Goal: Contribute content: Add original content to the website for others to see

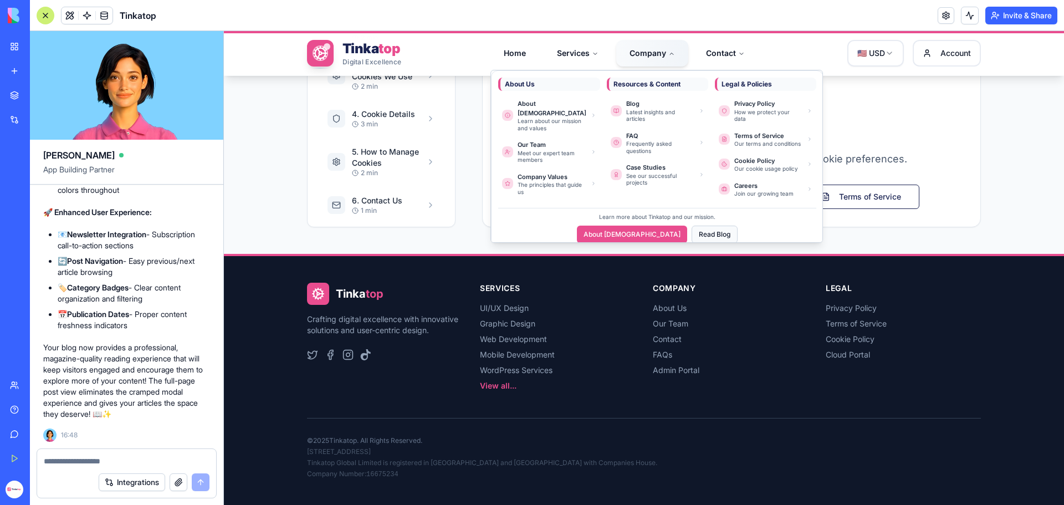
click at [692, 225] on button "Read Blog" at bounding box center [714, 234] width 46 height 18
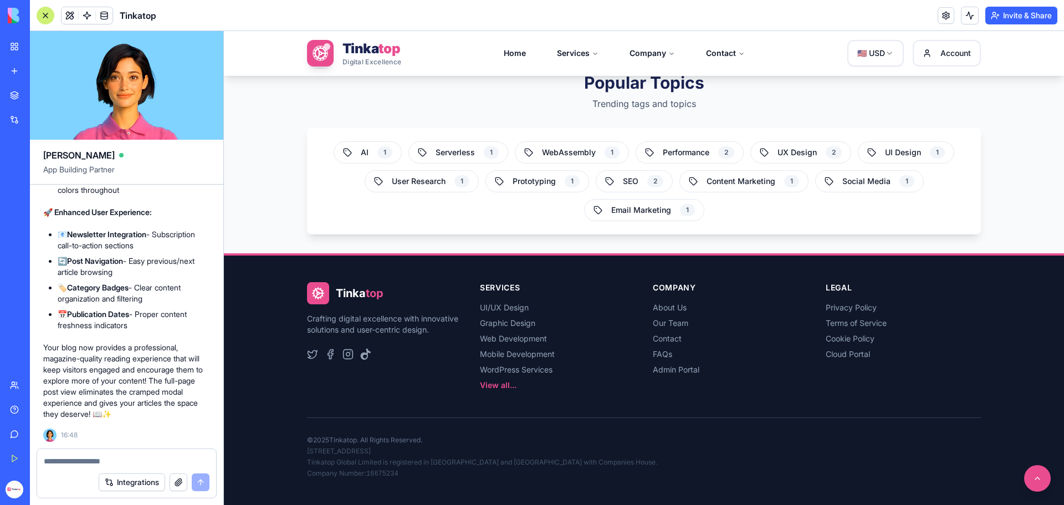
scroll to position [2327, 0]
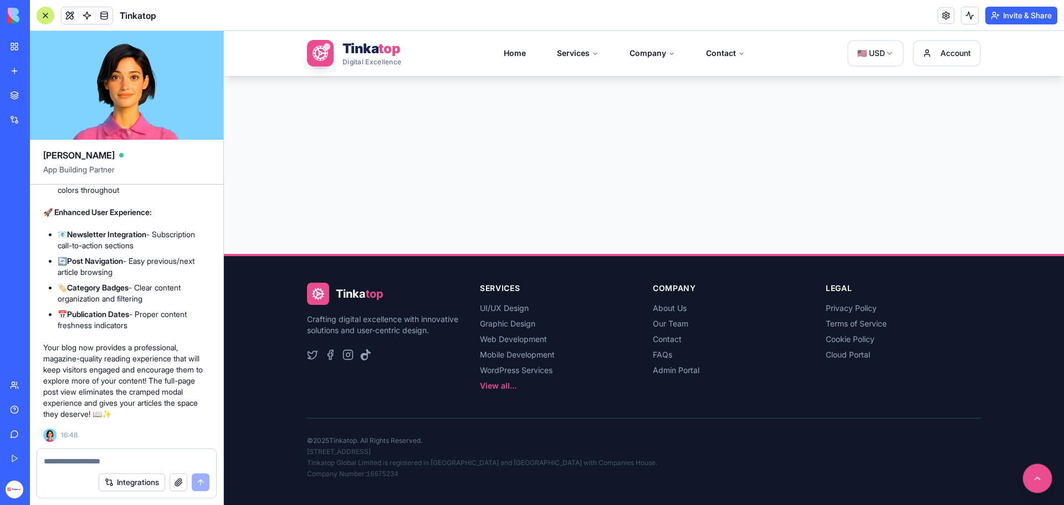
click at [1023, 483] on button at bounding box center [1037, 478] width 29 height 29
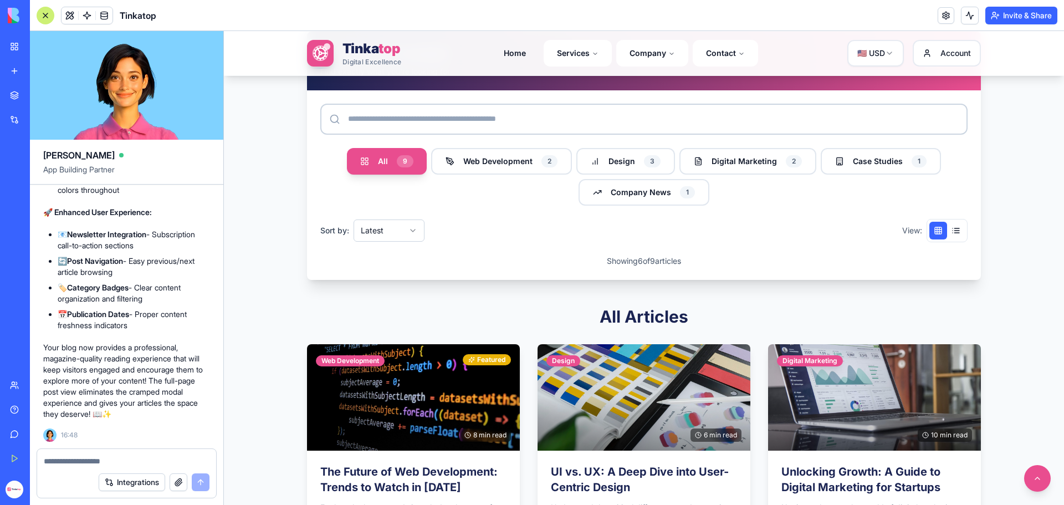
scroll to position [609, 0]
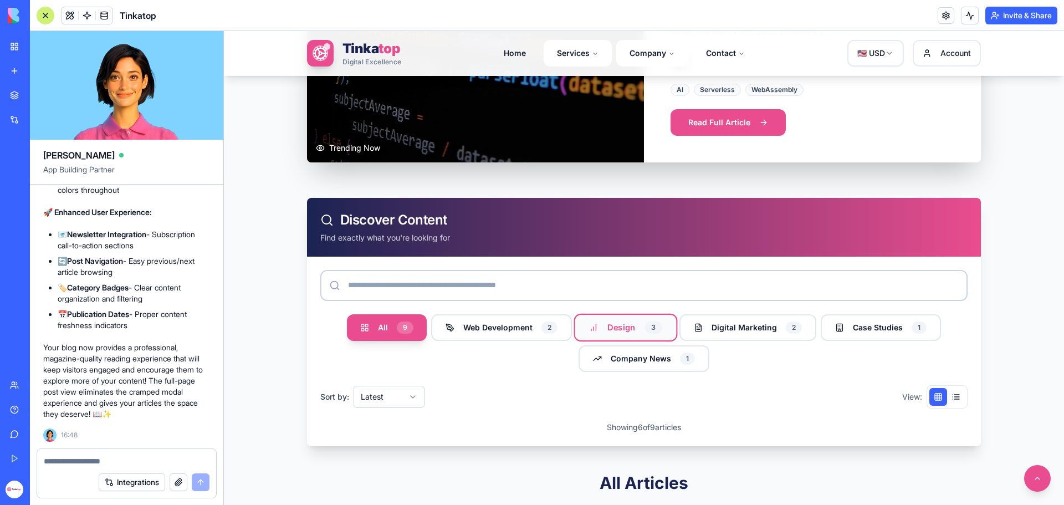
drag, startPoint x: 500, startPoint y: 326, endPoint x: 600, endPoint y: 335, distance: 100.7
click at [499, 326] on span "Web Development" at bounding box center [497, 327] width 69 height 11
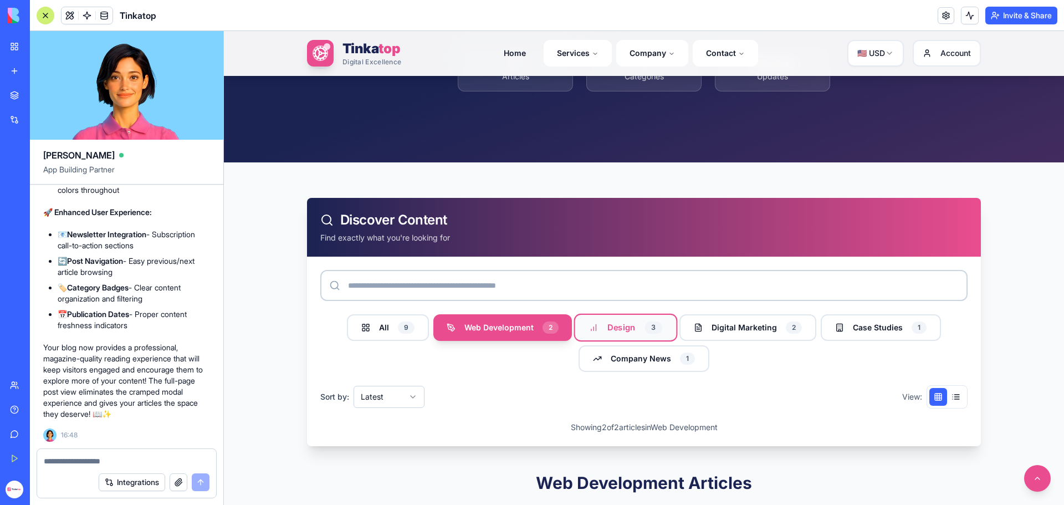
click at [628, 335] on button "Design Design 3" at bounding box center [626, 328] width 104 height 28
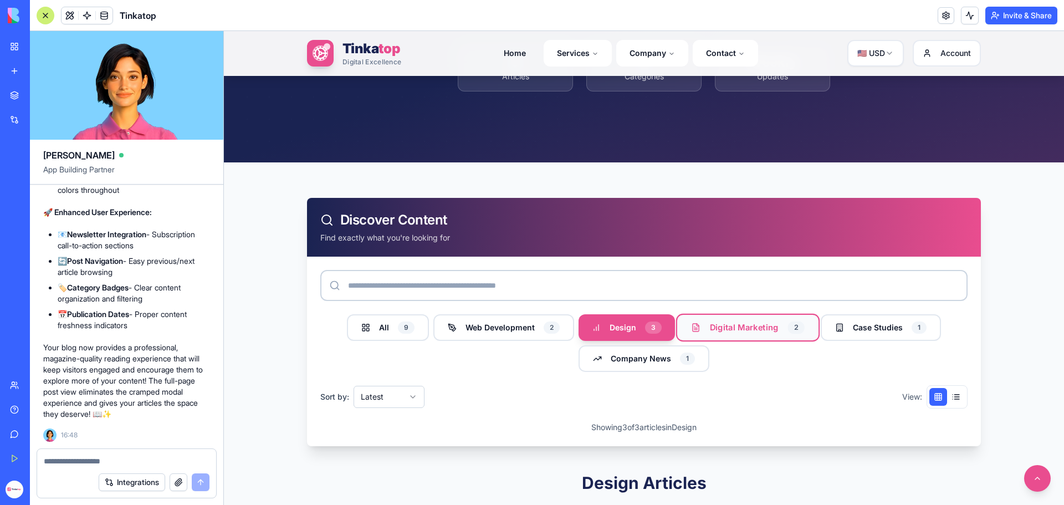
click at [702, 331] on button "Digital Marketing Digital 2" at bounding box center [747, 328] width 143 height 28
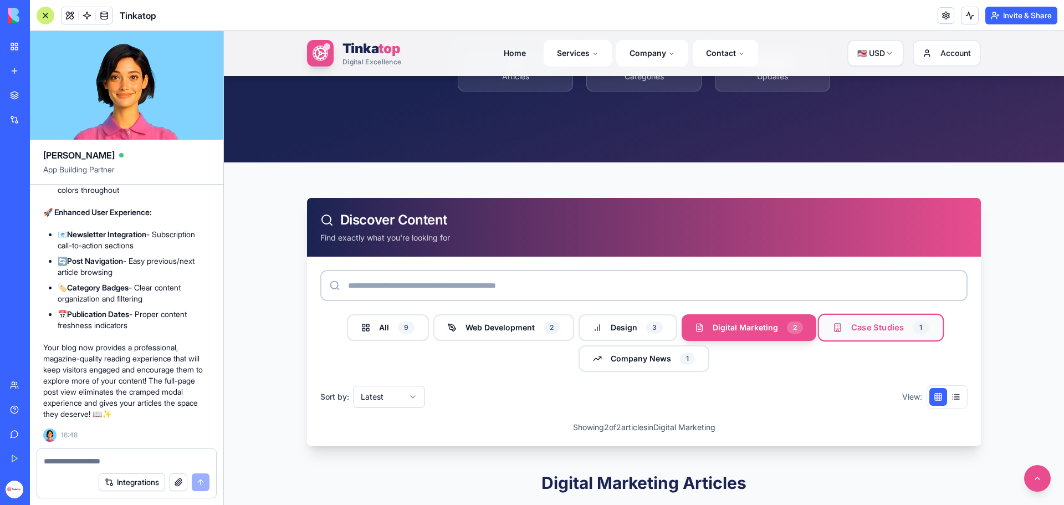
click at [855, 329] on span "Case Studies" at bounding box center [877, 328] width 52 height 12
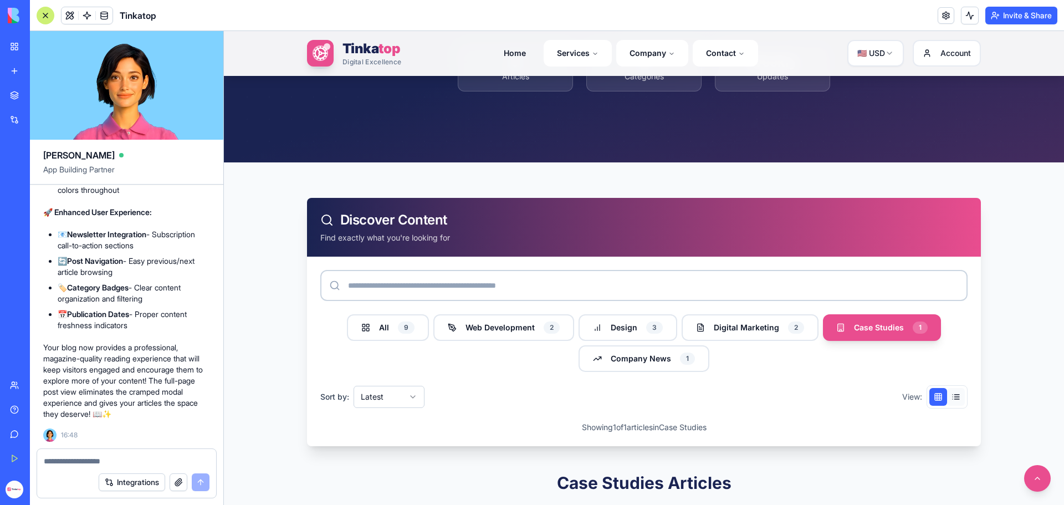
click at [952, 401] on button at bounding box center [956, 397] width 18 height 18
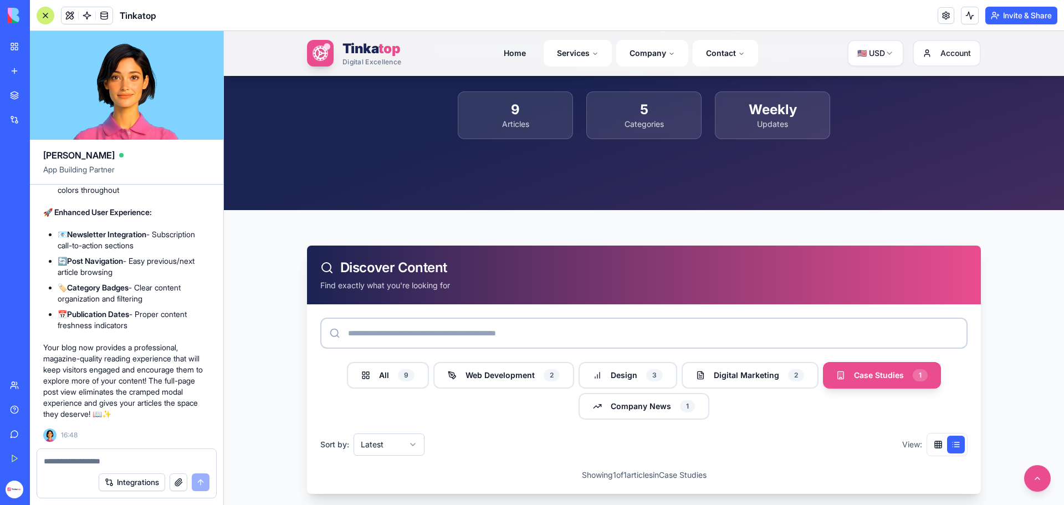
scroll to position [165, 0]
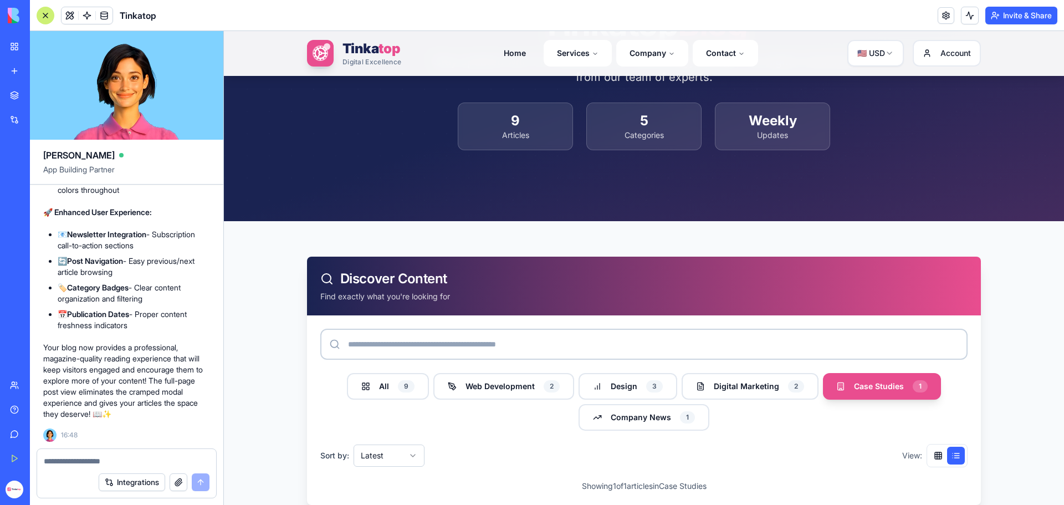
click at [69, 466] on textarea at bounding box center [127, 460] width 166 height 11
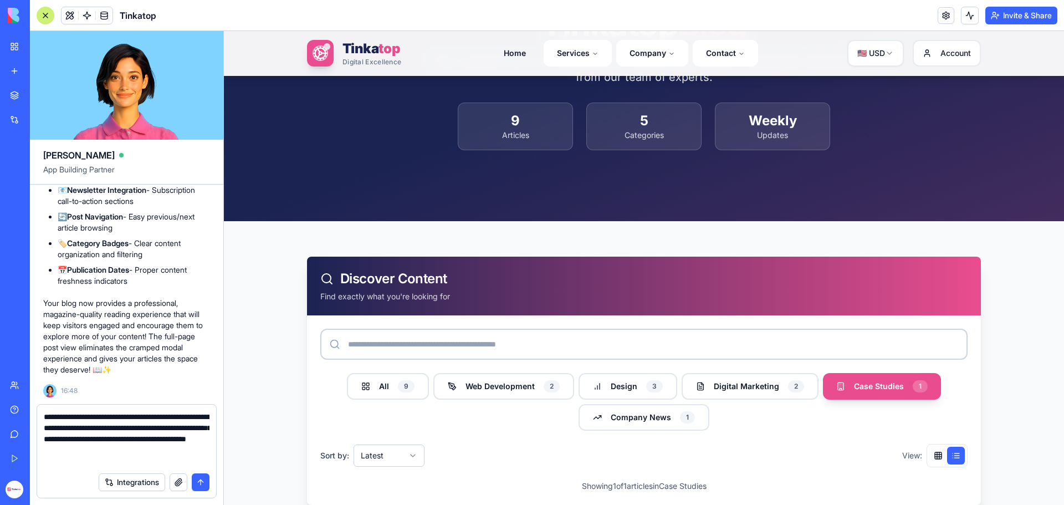
type textarea "**********"
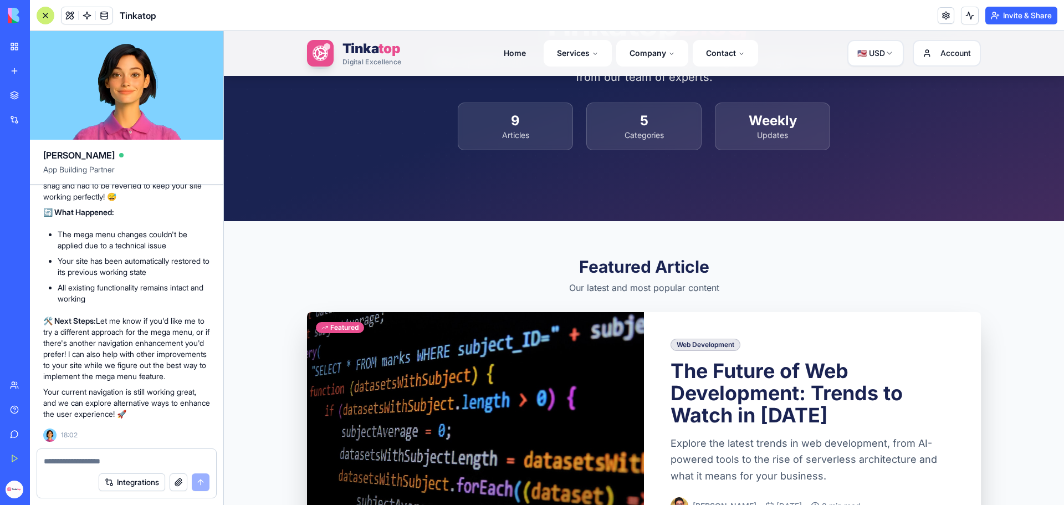
scroll to position [300705, 0]
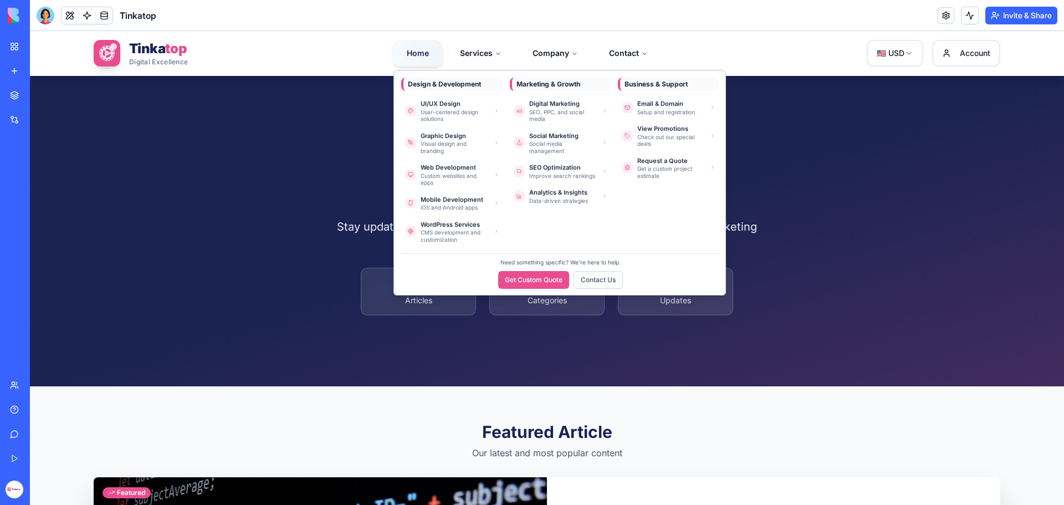
click at [418, 59] on link "Home" at bounding box center [417, 53] width 49 height 27
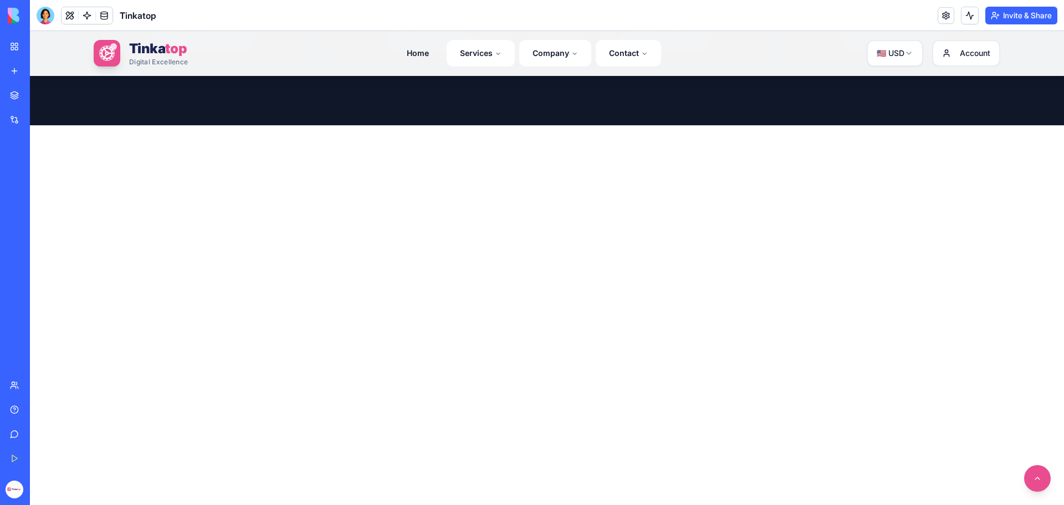
scroll to position [1219, 0]
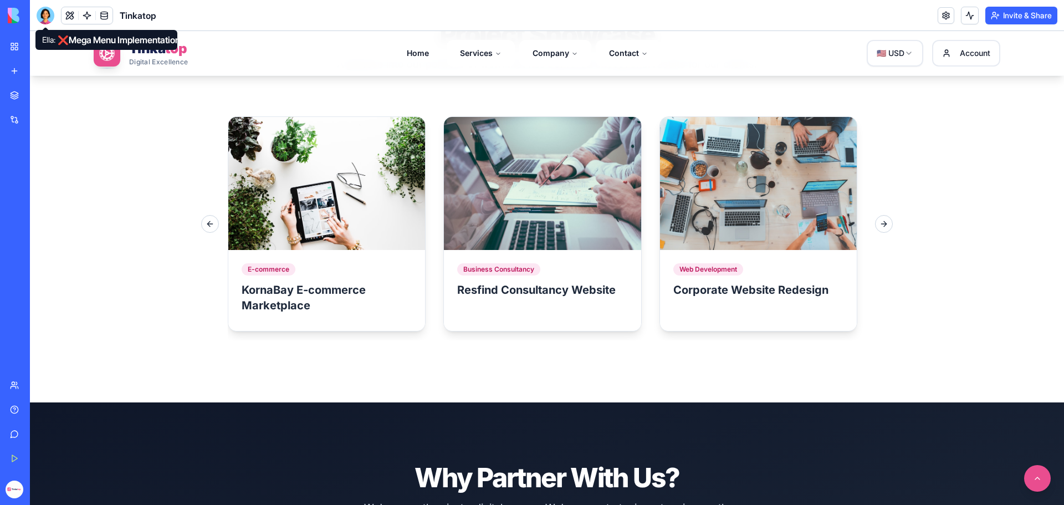
click at [45, 19] on div at bounding box center [46, 16] width 18 height 18
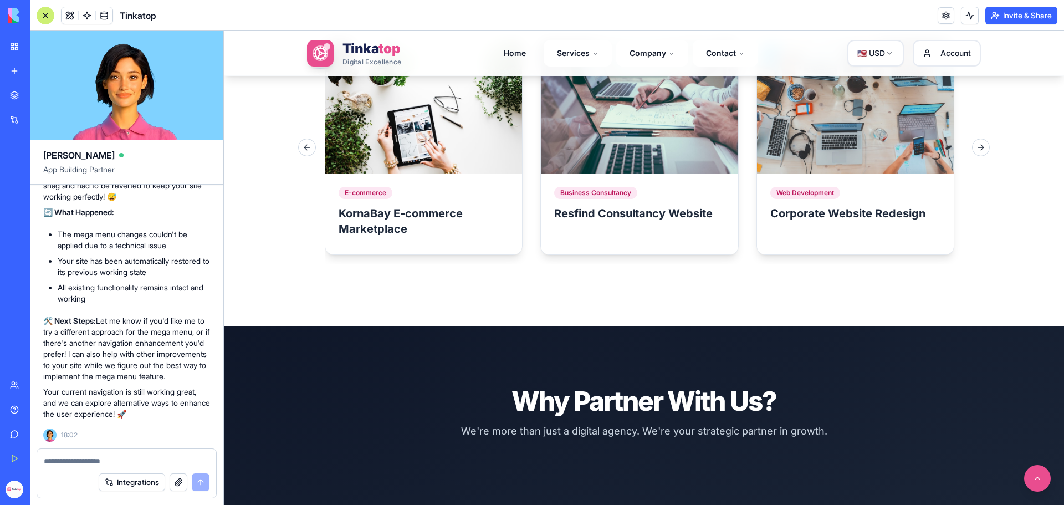
scroll to position [300483, 0]
drag, startPoint x: 109, startPoint y: 339, endPoint x: 42, endPoint y: 291, distance: 82.6
copy span "Implement a very userful mega menu on the "Home" menu list ensuring that it is …"
click at [77, 458] on textarea at bounding box center [127, 460] width 166 height 11
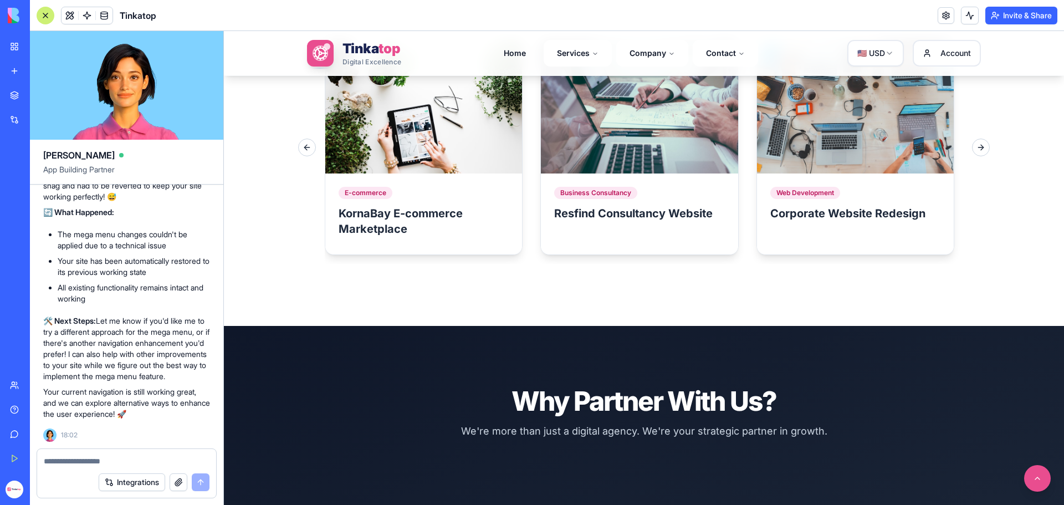
paste textarea "**********"
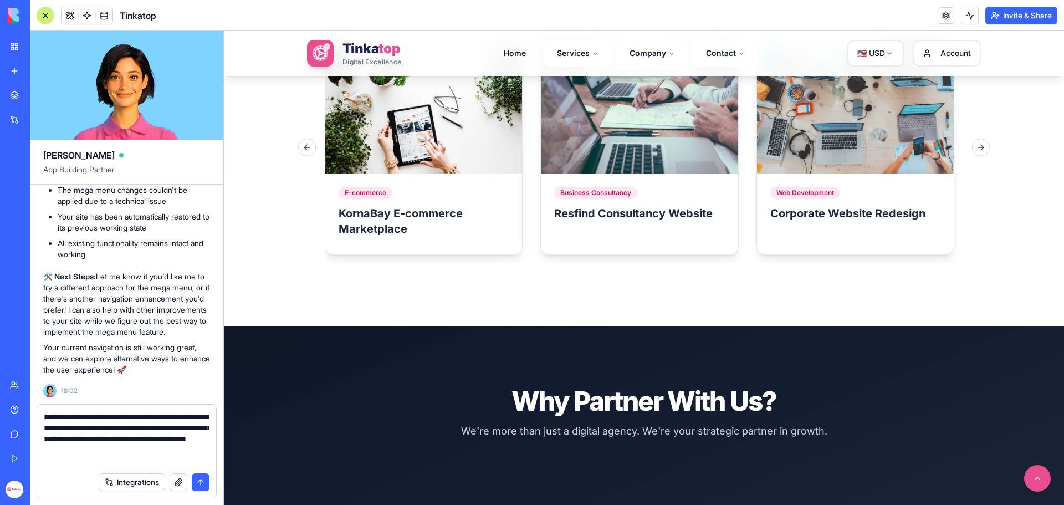
type textarea "**********"
click at [198, 480] on button "submit" at bounding box center [201, 482] width 18 height 18
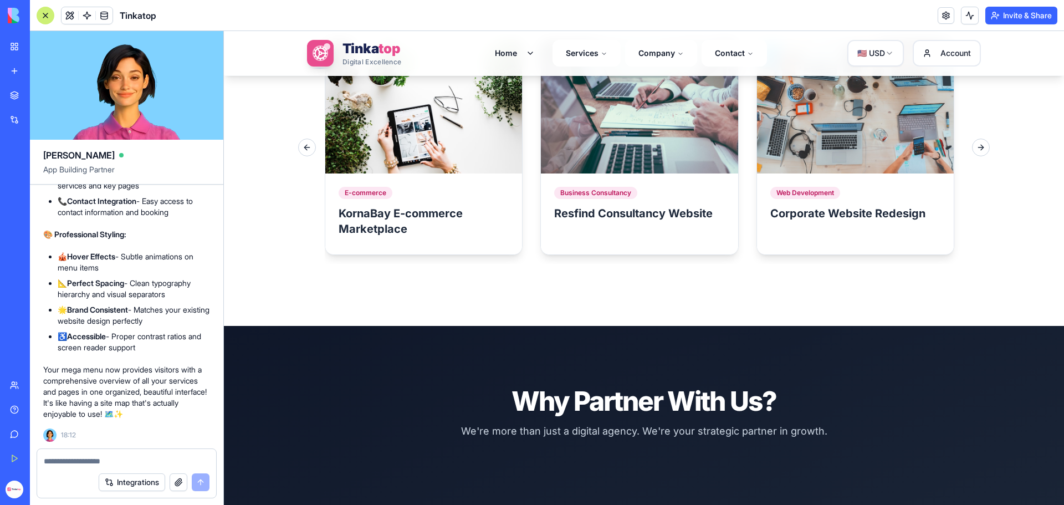
scroll to position [301994, 0]
click at [353, 57] on span "Tinka top" at bounding box center [371, 49] width 59 height 18
click at [132, 459] on textarea at bounding box center [127, 460] width 166 height 11
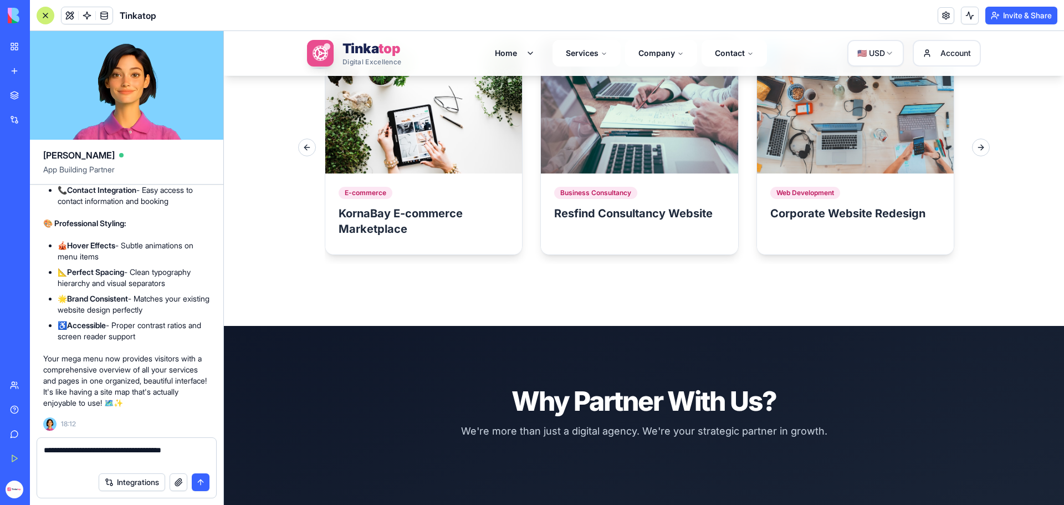
type textarea "**********"
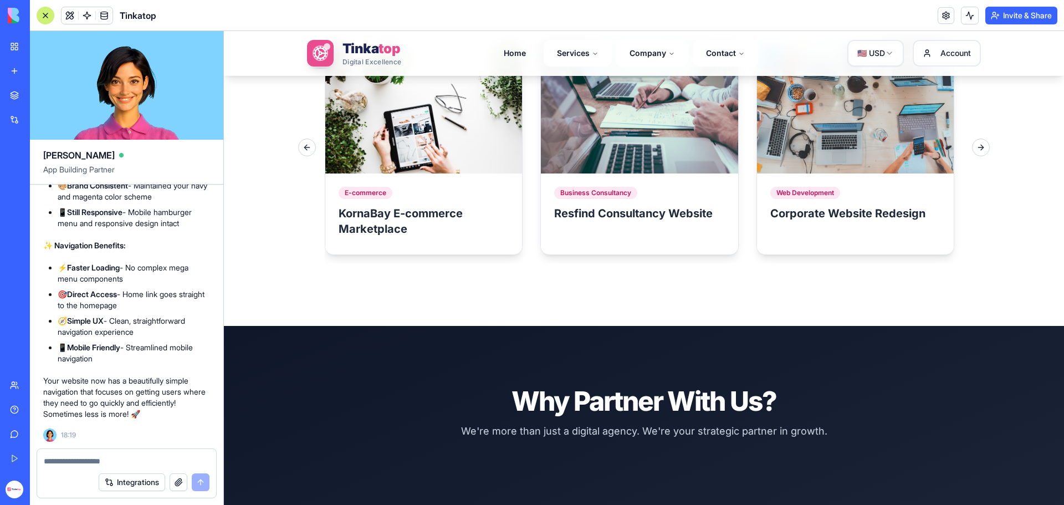
scroll to position [302568, 0]
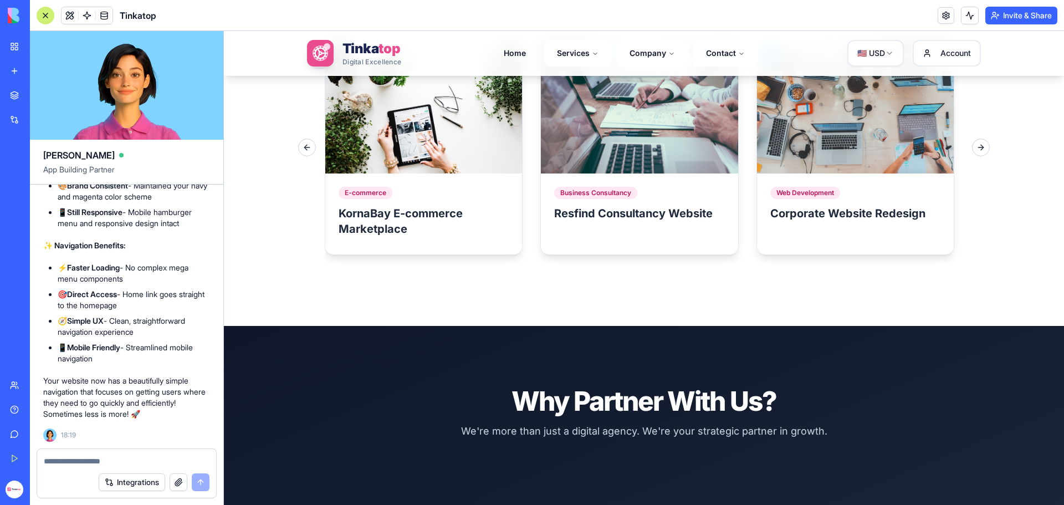
click at [178, 479] on button "button" at bounding box center [179, 482] width 18 height 18
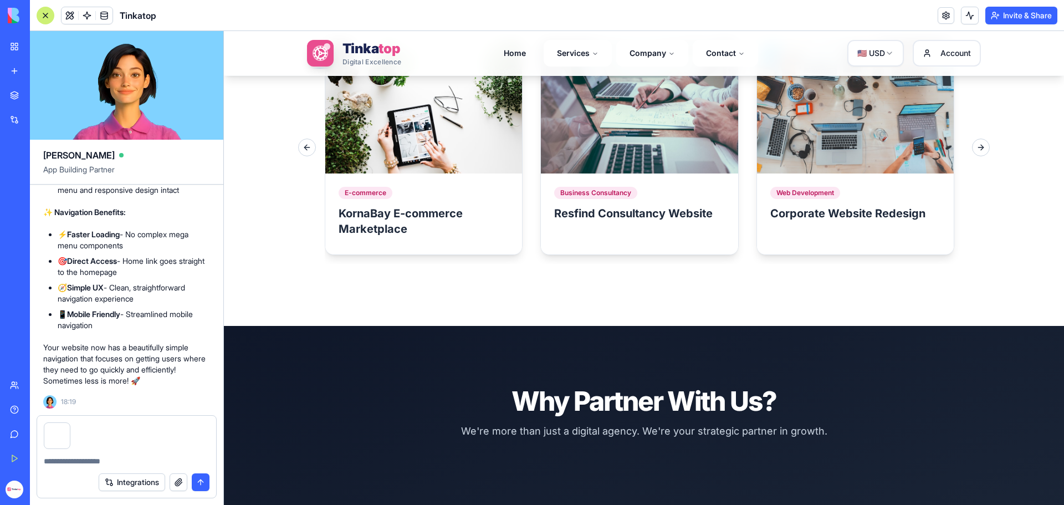
click at [66, 459] on textarea at bounding box center [127, 460] width 166 height 11
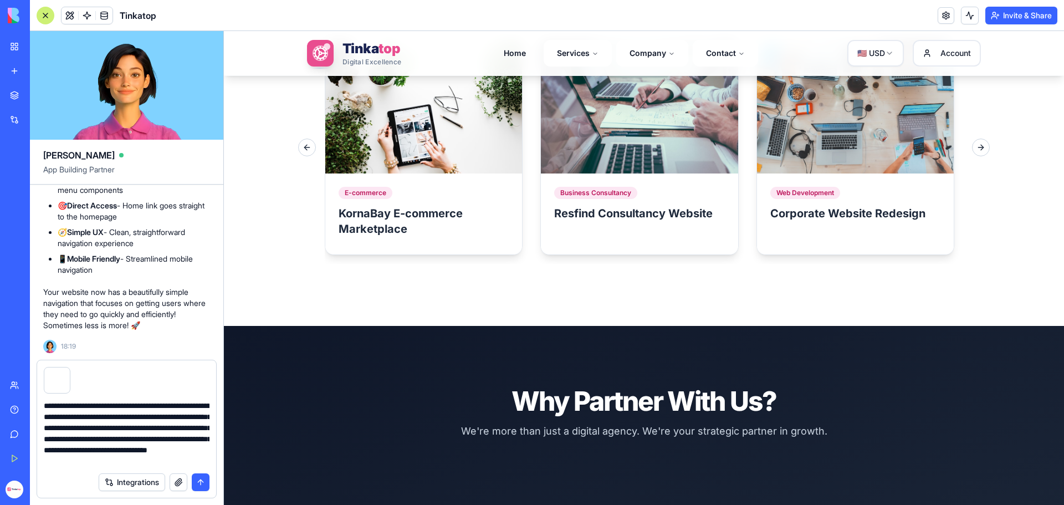
scroll to position [32, 0]
type textarea "**********"
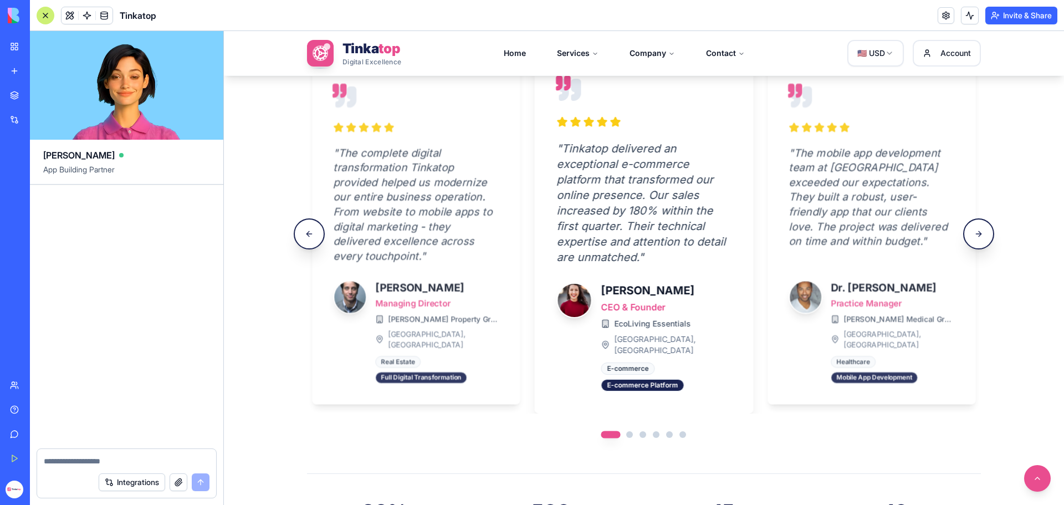
scroll to position [303532, 0]
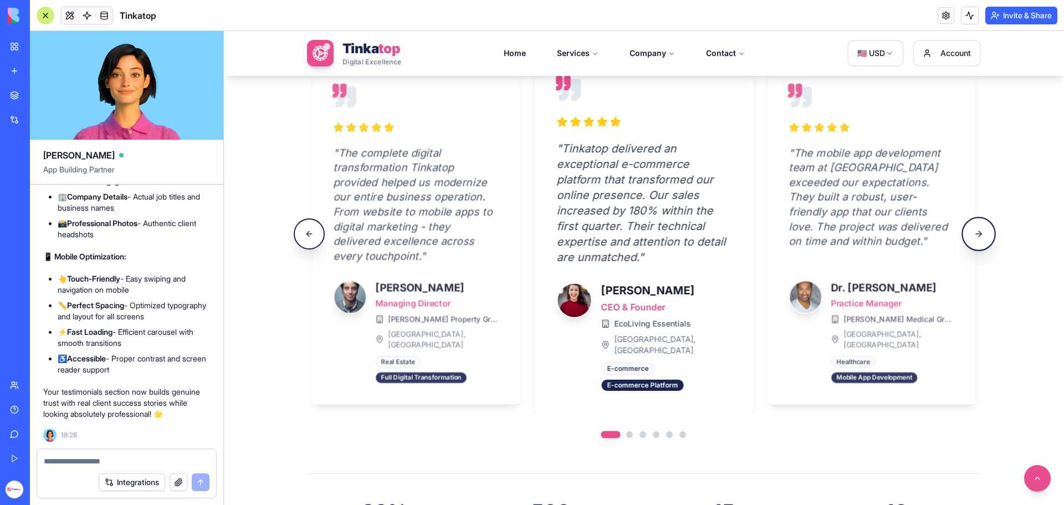
click at [981, 232] on button "Next slide" at bounding box center [978, 234] width 34 height 34
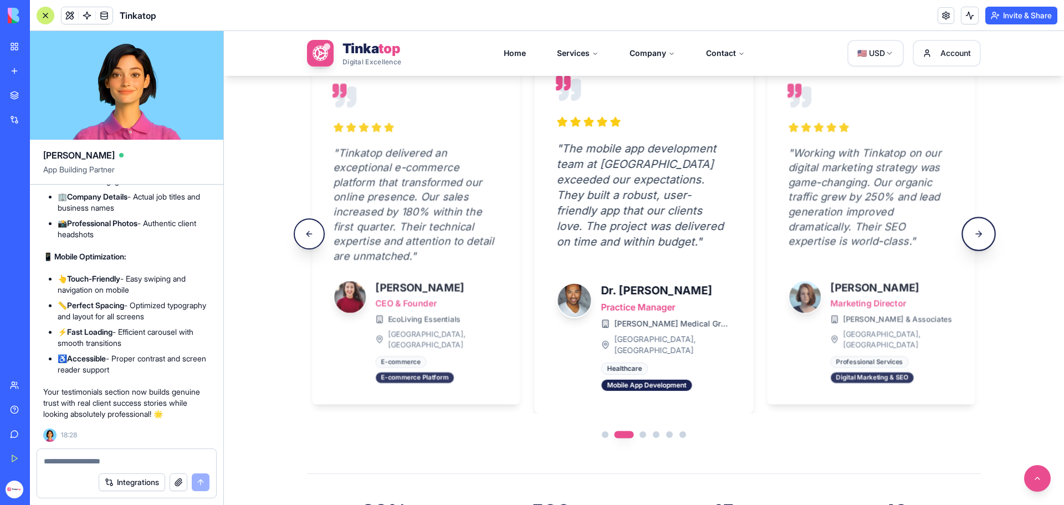
click at [981, 232] on button "Next slide" at bounding box center [978, 234] width 34 height 34
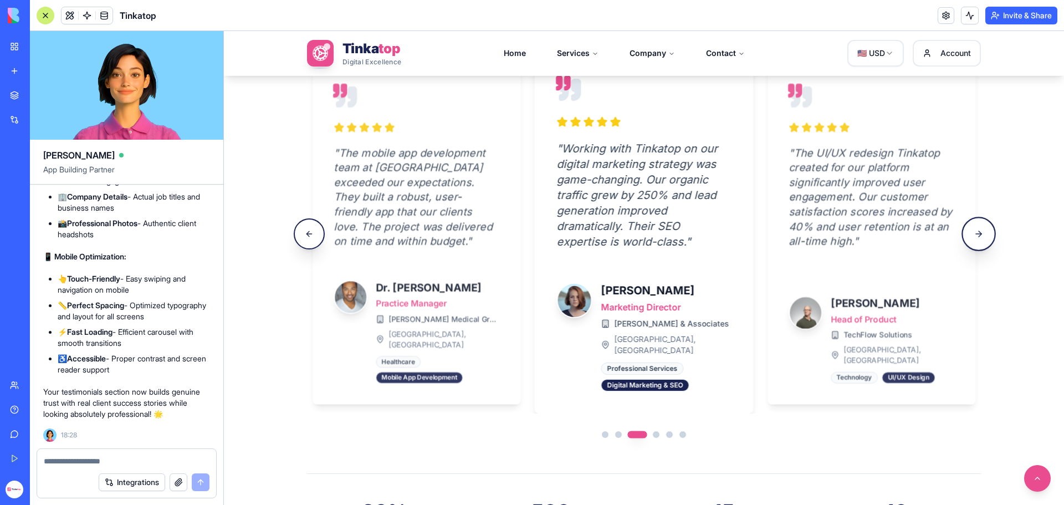
click at [981, 232] on button "Next slide" at bounding box center [978, 234] width 34 height 34
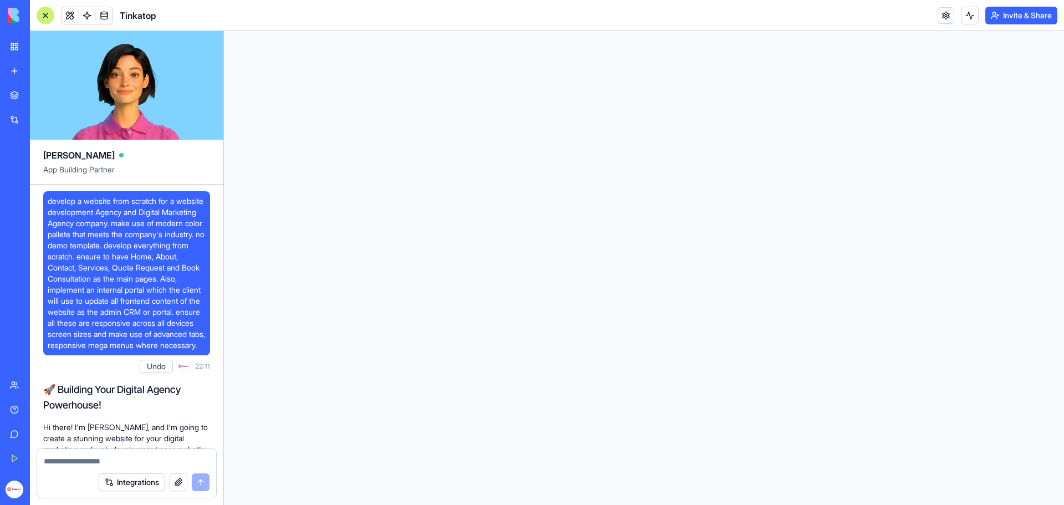
click at [116, 459] on textarea at bounding box center [127, 460] width 166 height 11
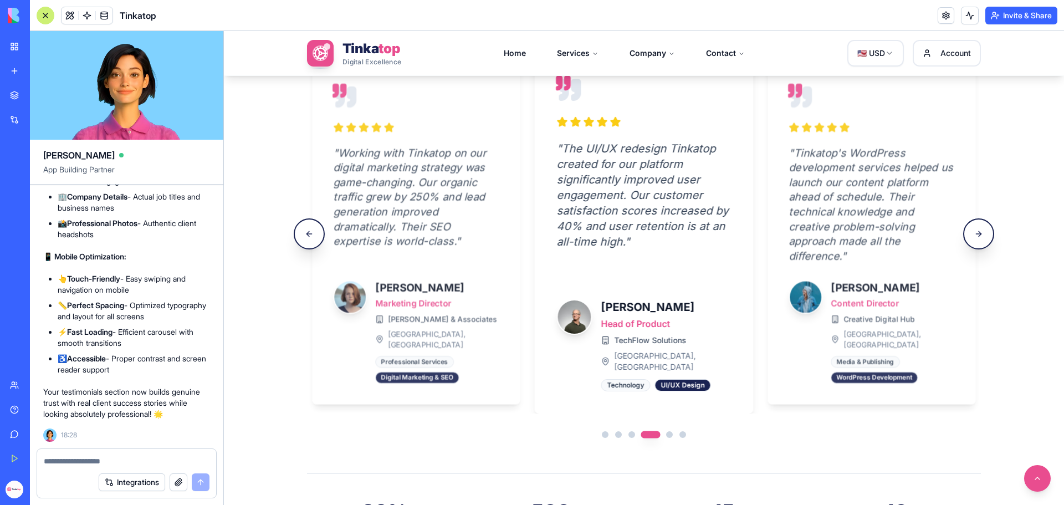
click at [178, 483] on button "button" at bounding box center [179, 482] width 18 height 18
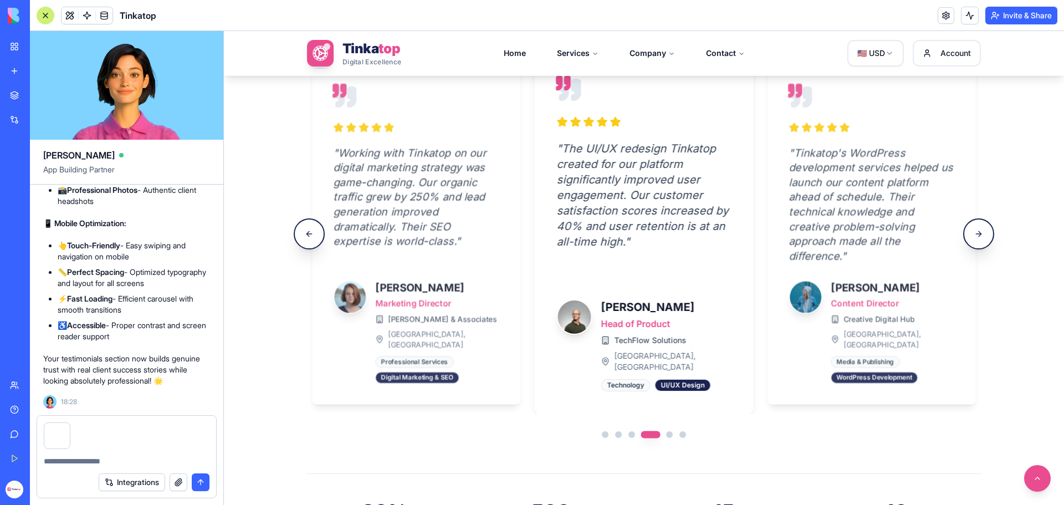
click at [101, 463] on textarea at bounding box center [127, 460] width 166 height 11
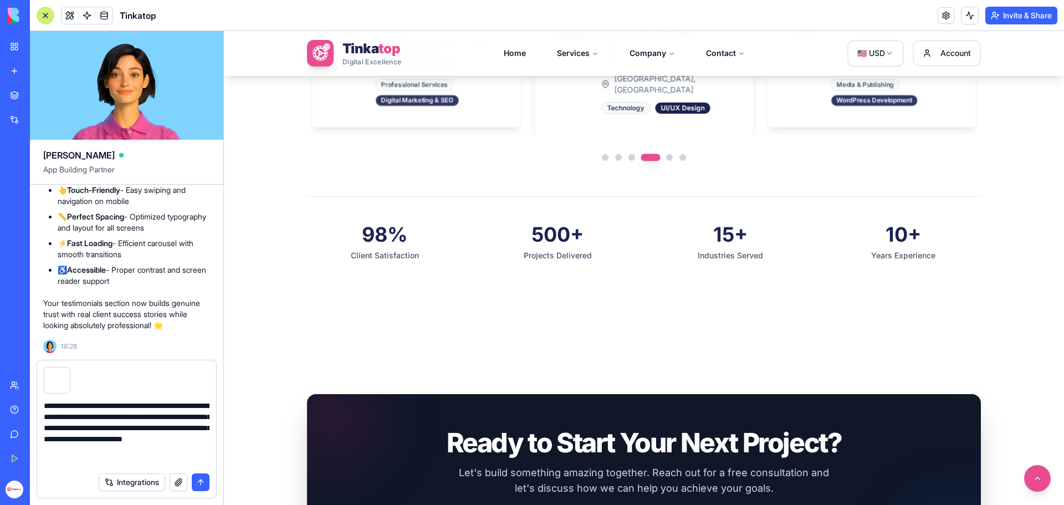
scroll to position [10, 0]
type textarea "**********"
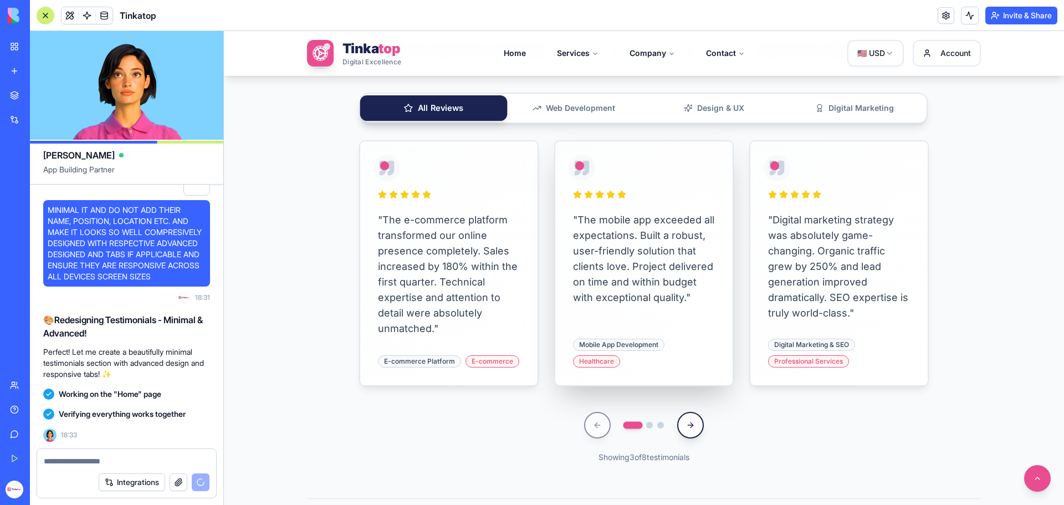
scroll to position [1994, 0]
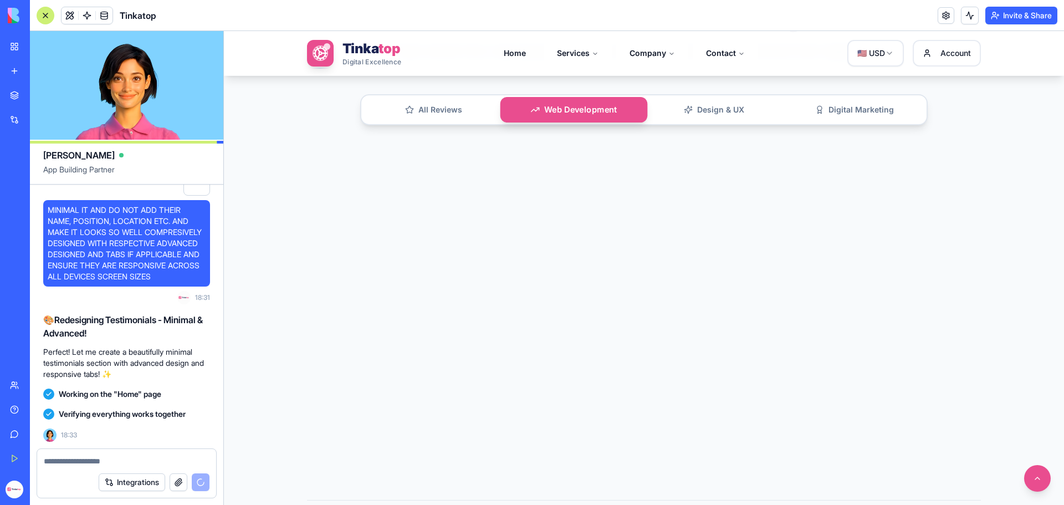
click at [550, 114] on span "Web Development" at bounding box center [580, 110] width 73 height 12
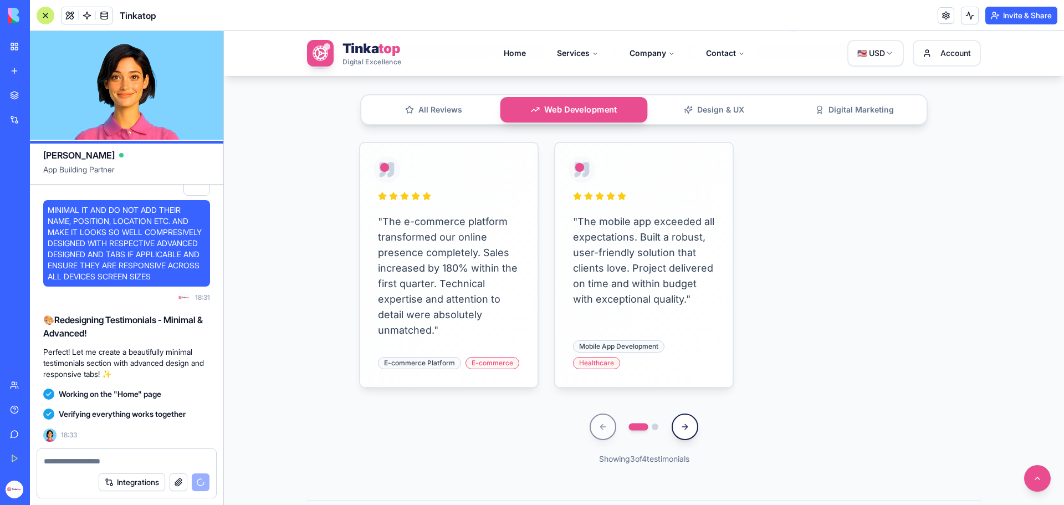
click at [689, 107] on button "Design & UX Design" at bounding box center [714, 110] width 140 height 24
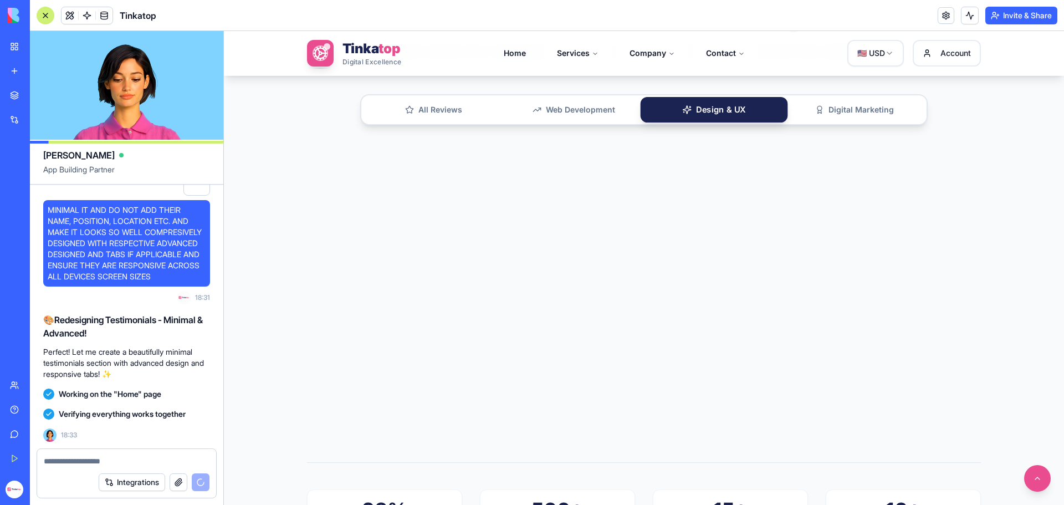
click at [845, 116] on button "Digital Marketing Digital" at bounding box center [854, 110] width 140 height 24
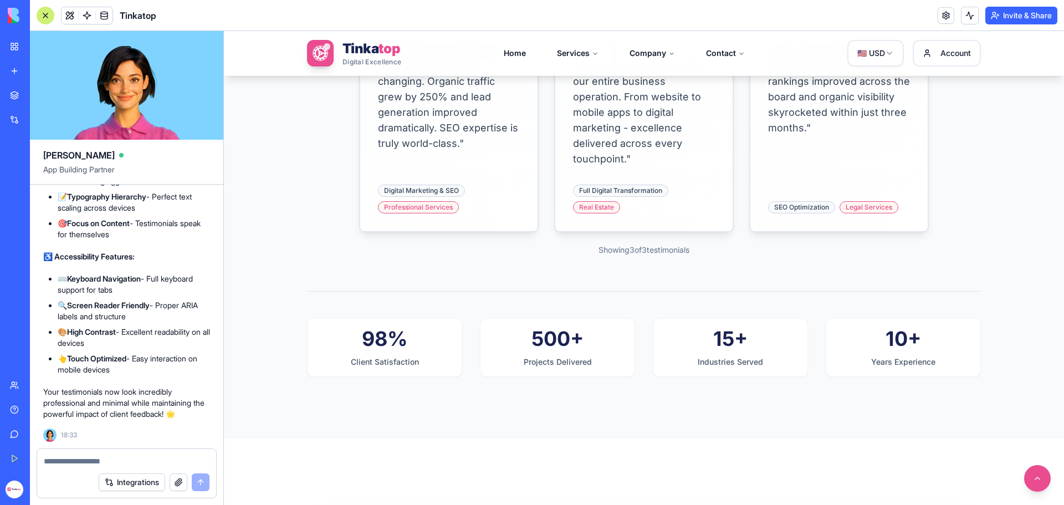
scroll to position [2216, 0]
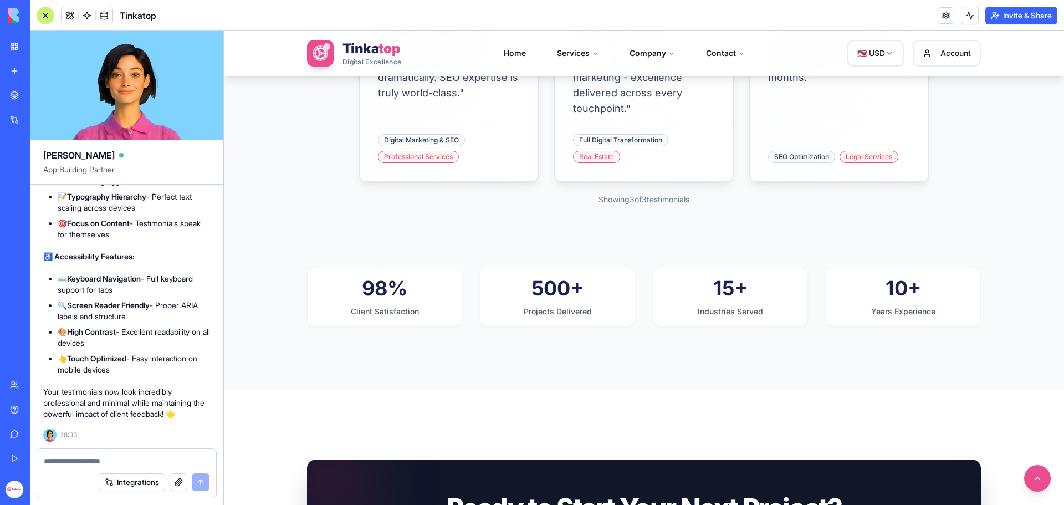
click at [175, 481] on button "button" at bounding box center [179, 482] width 18 height 18
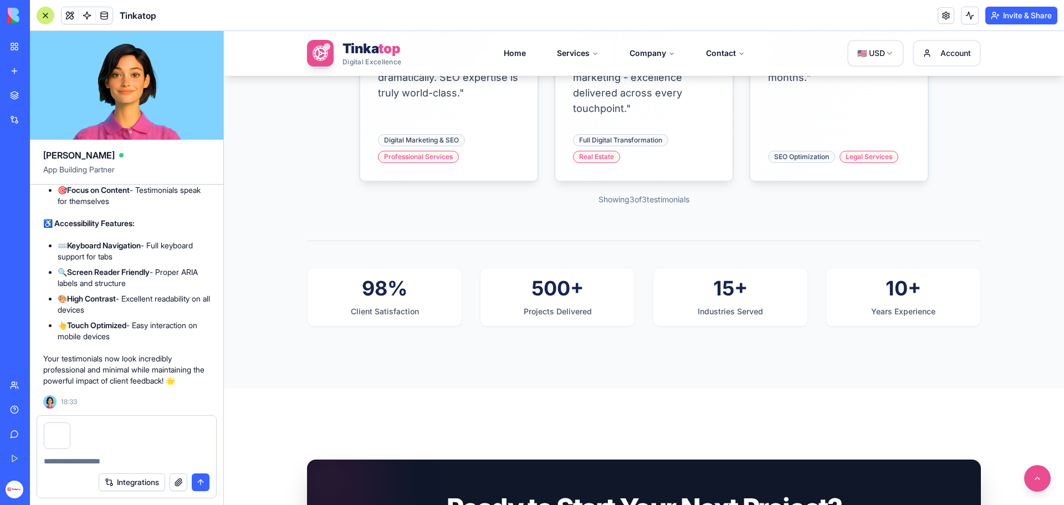
click at [70, 463] on textarea at bounding box center [127, 460] width 166 height 11
type textarea "**********"
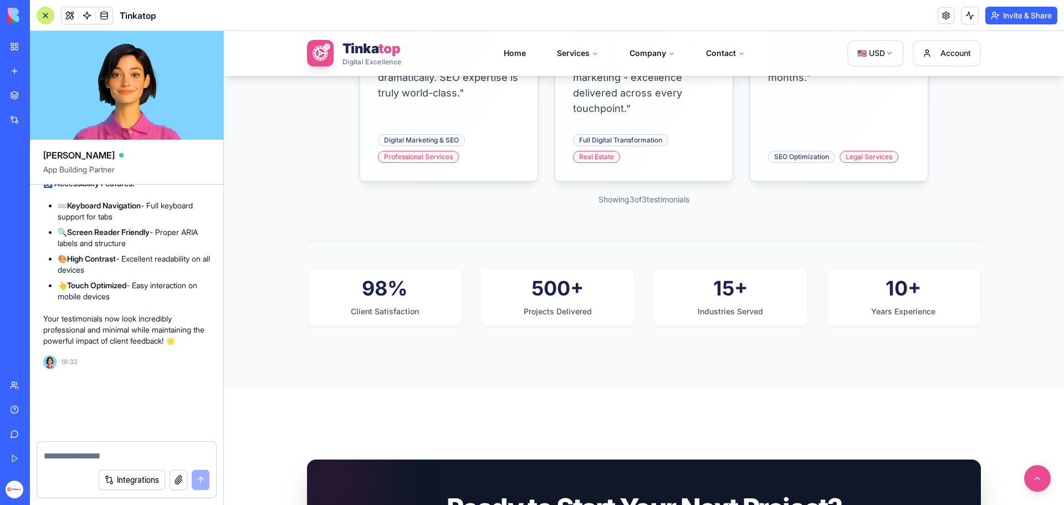
scroll to position [304536, 0]
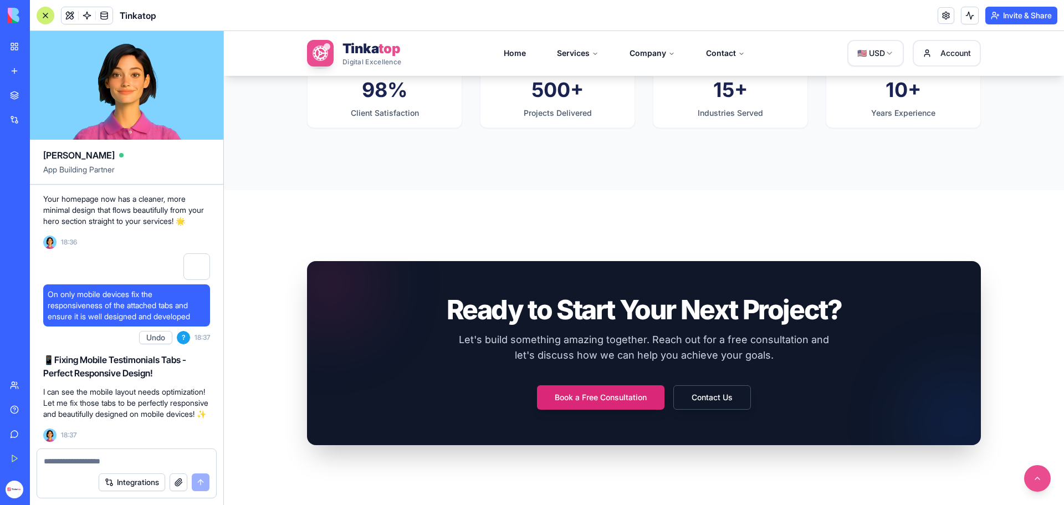
scroll to position [2423, 0]
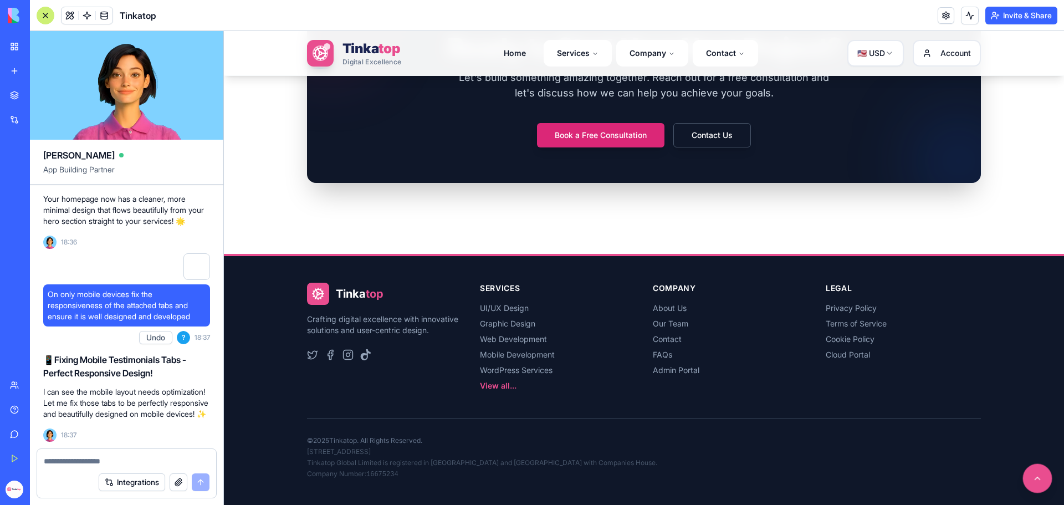
click at [1028, 478] on button at bounding box center [1037, 478] width 29 height 29
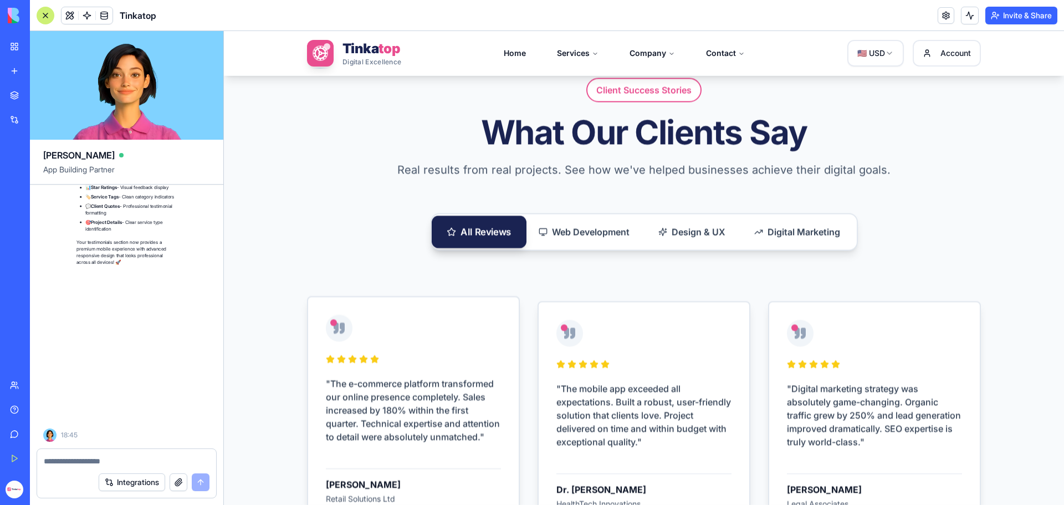
scroll to position [307040, 0]
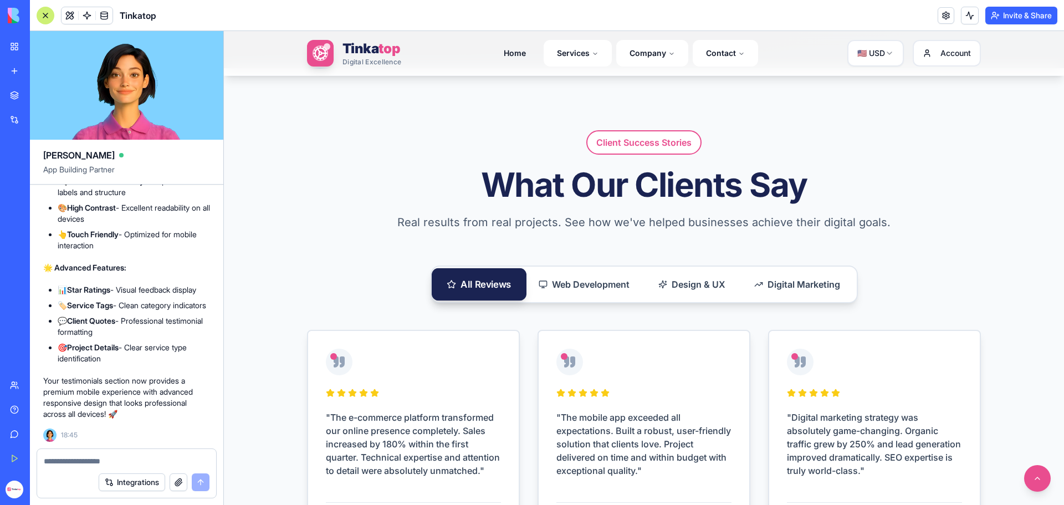
scroll to position [1551, 0]
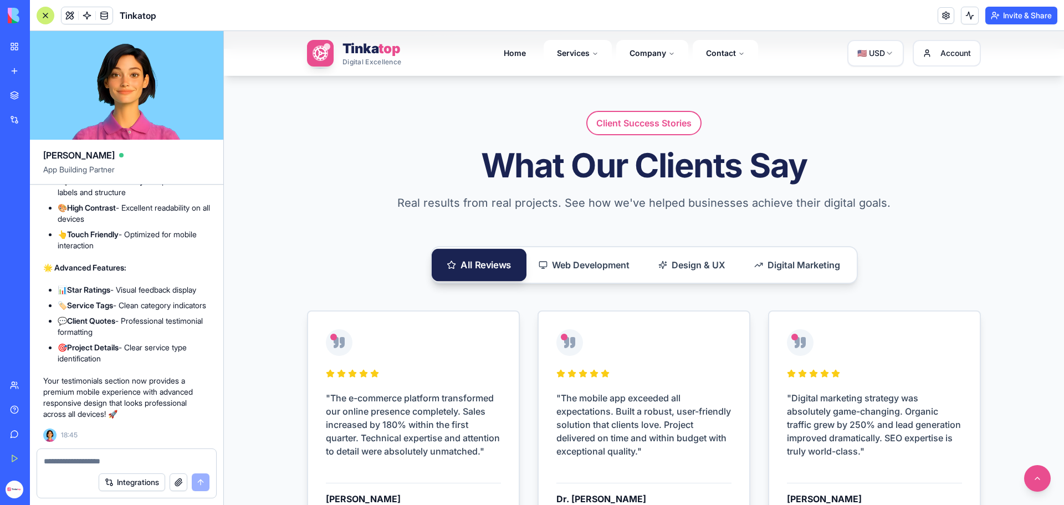
click at [91, 462] on textarea at bounding box center [127, 460] width 166 height 11
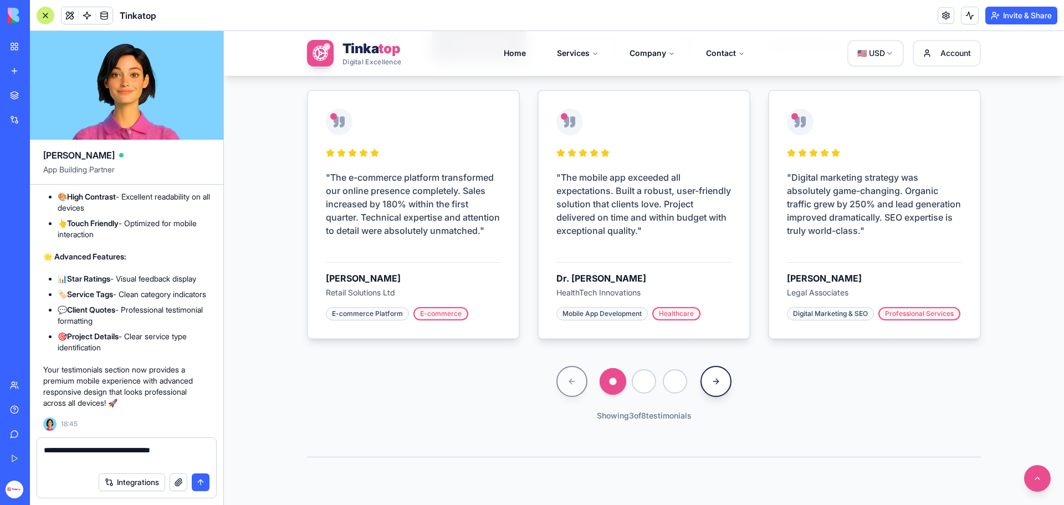
scroll to position [1773, 0]
click at [718, 386] on button "Next testimonials" at bounding box center [716, 380] width 34 height 34
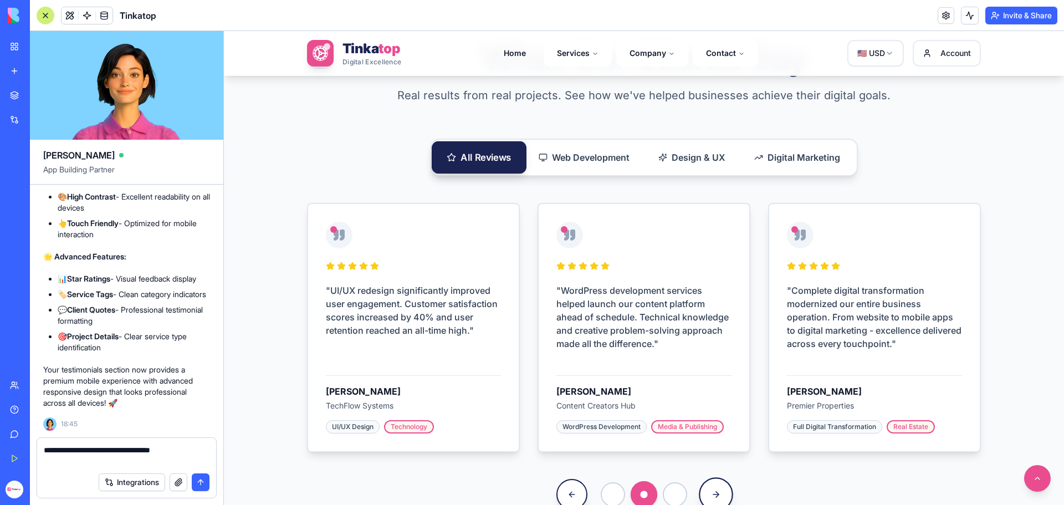
scroll to position [1662, 0]
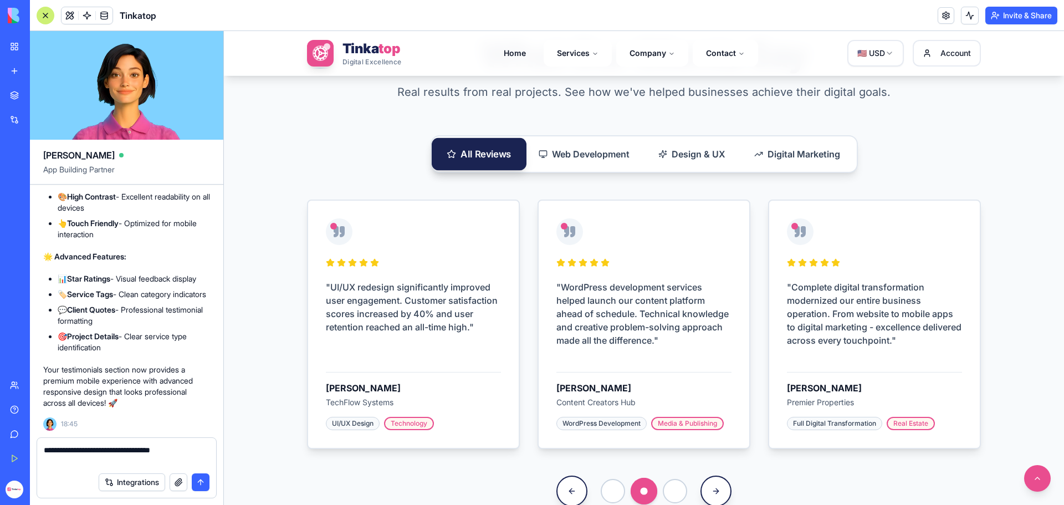
click at [110, 461] on textarea "**********" at bounding box center [127, 455] width 166 height 22
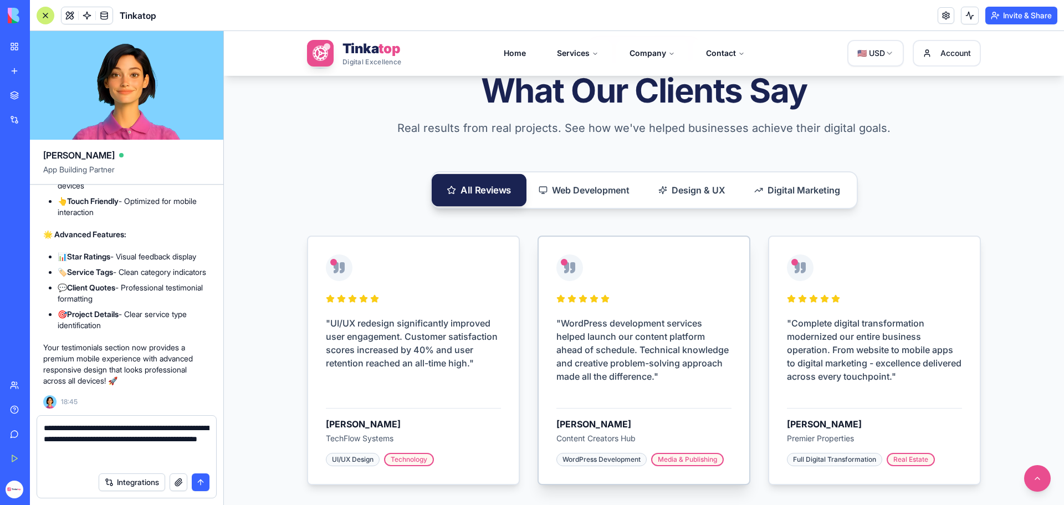
scroll to position [1607, 0]
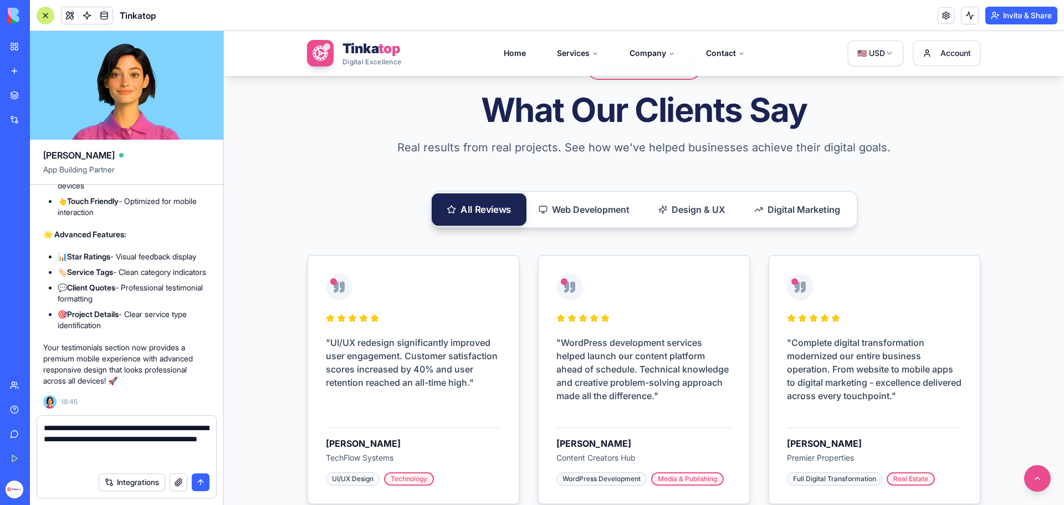
drag, startPoint x: 348, startPoint y: 94, endPoint x: 972, endPoint y: 490, distance: 739.7
click at [1063, 504] on html "BETA My Workspace New app Marketplace Integrations Recent DocuVault Tinkatop We…" at bounding box center [532, 252] width 1064 height 505
drag, startPoint x: 325, startPoint y: 305, endPoint x: 257, endPoint y: 310, distance: 68.3
click at [0, 0] on div "1247x740 frames : 0 0 / 15 secs" at bounding box center [0, 0] width 0 height 0
drag, startPoint x: 947, startPoint y: 305, endPoint x: 1063, endPoint y: 328, distance: 118.0
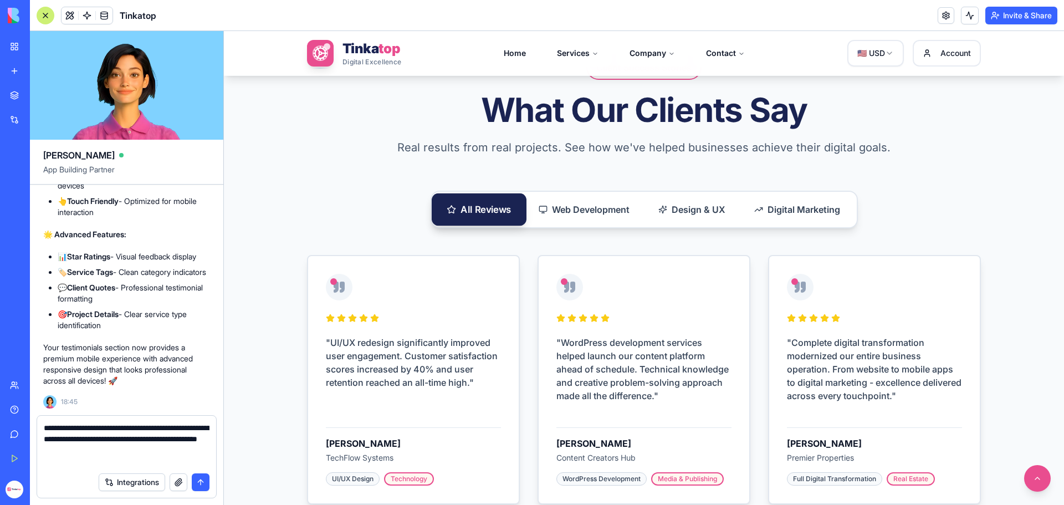
click at [0, 0] on div "1444x740 frames : 0 0 / 15 secs" at bounding box center [0, 0] width 0 height 0
click at [0, 0] on icon at bounding box center [0, 0] width 0 height 0
click at [0, 0] on img at bounding box center [0, 0] width 0 height 0
click at [179, 481] on button "button" at bounding box center [179, 482] width 18 height 18
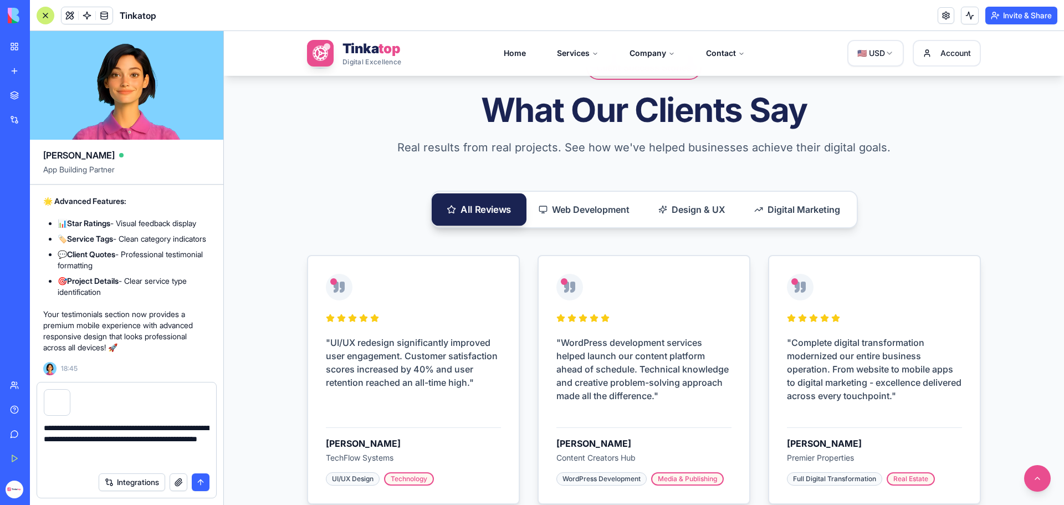
click at [154, 464] on textarea "**********" at bounding box center [127, 444] width 166 height 44
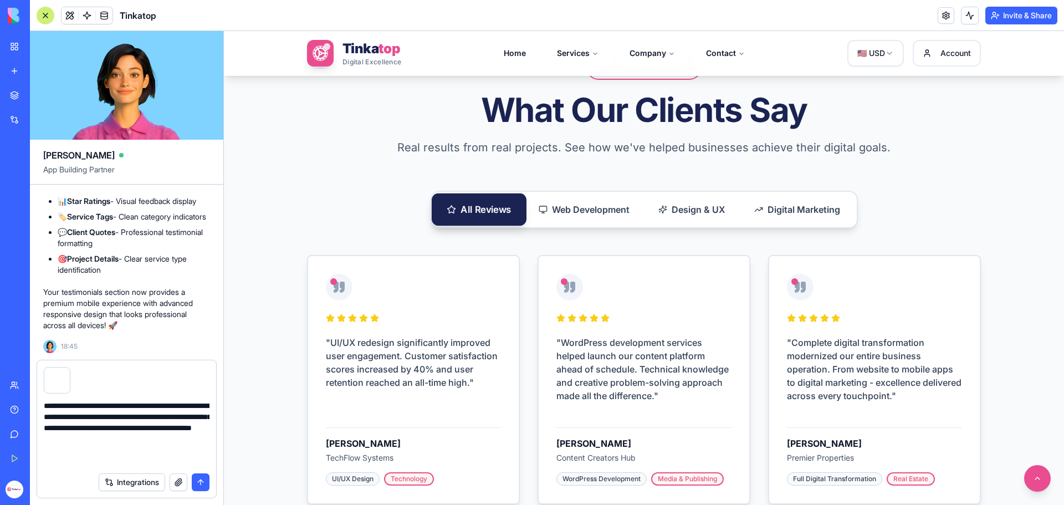
type textarea "**********"
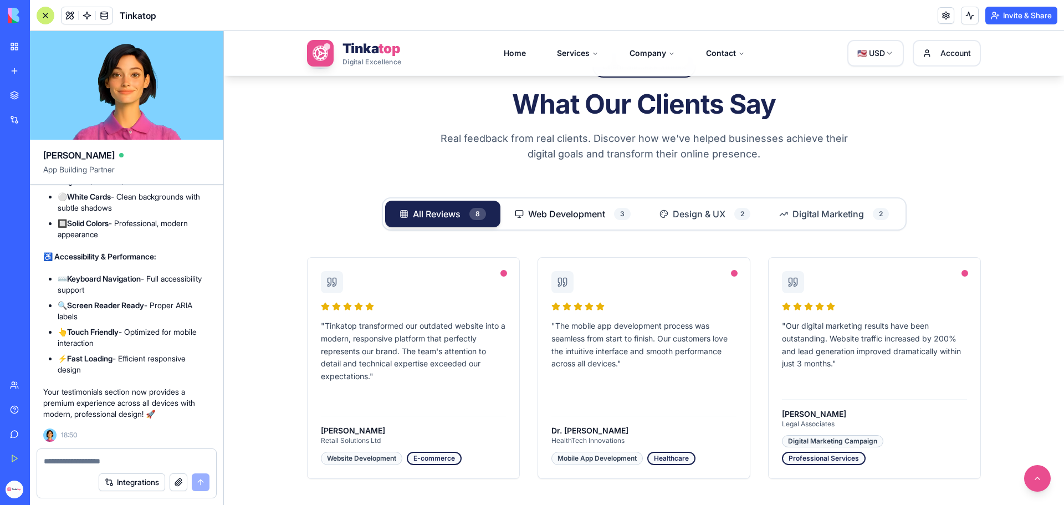
click at [575, 217] on span "Web Development" at bounding box center [566, 213] width 77 height 13
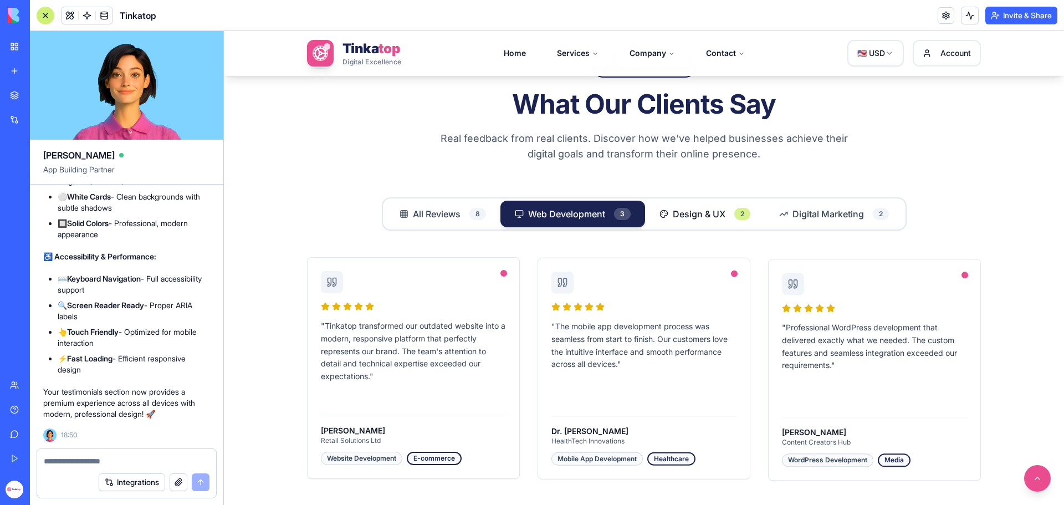
click at [738, 216] on div "2" at bounding box center [742, 214] width 16 height 12
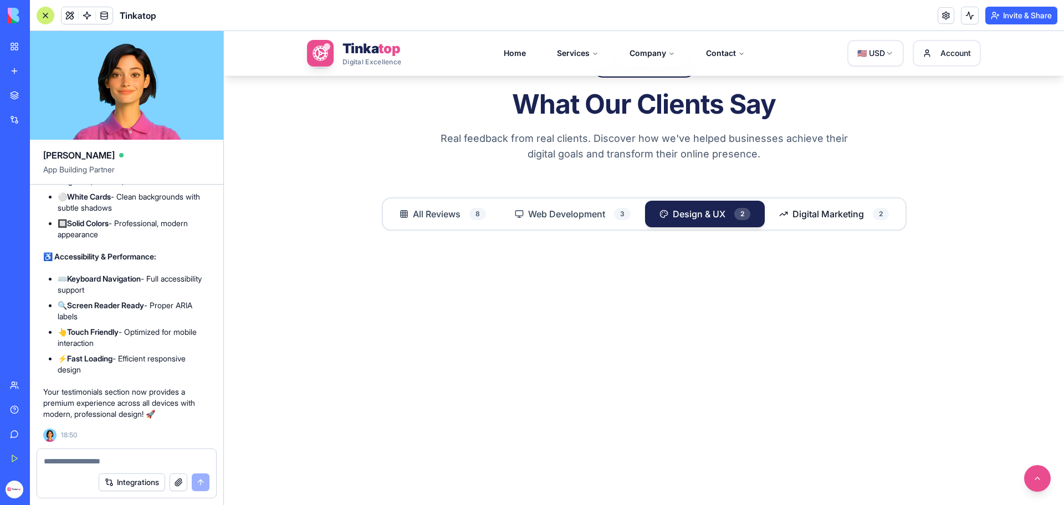
click at [796, 212] on span "Digital Marketing" at bounding box center [827, 213] width 71 height 13
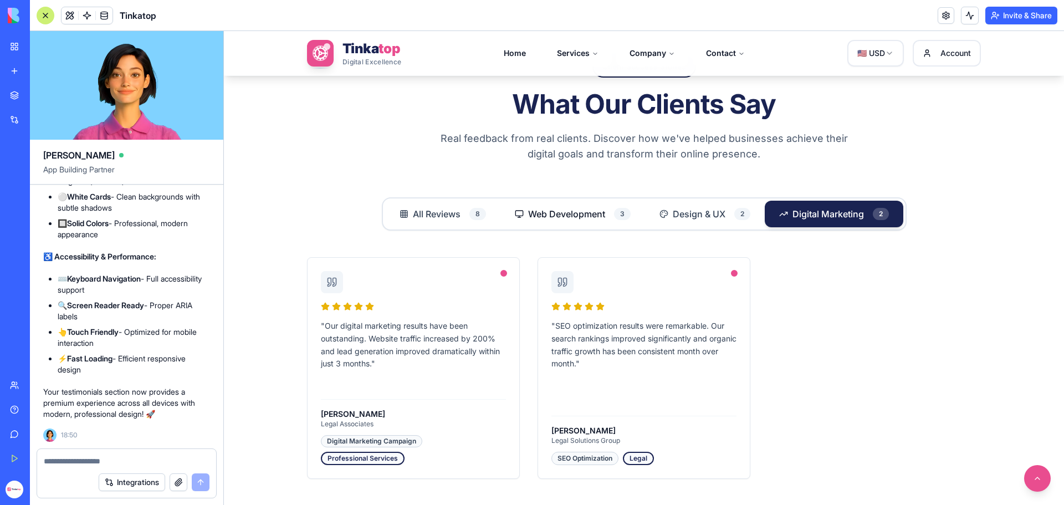
click at [542, 220] on span "Web Development" at bounding box center [566, 213] width 77 height 13
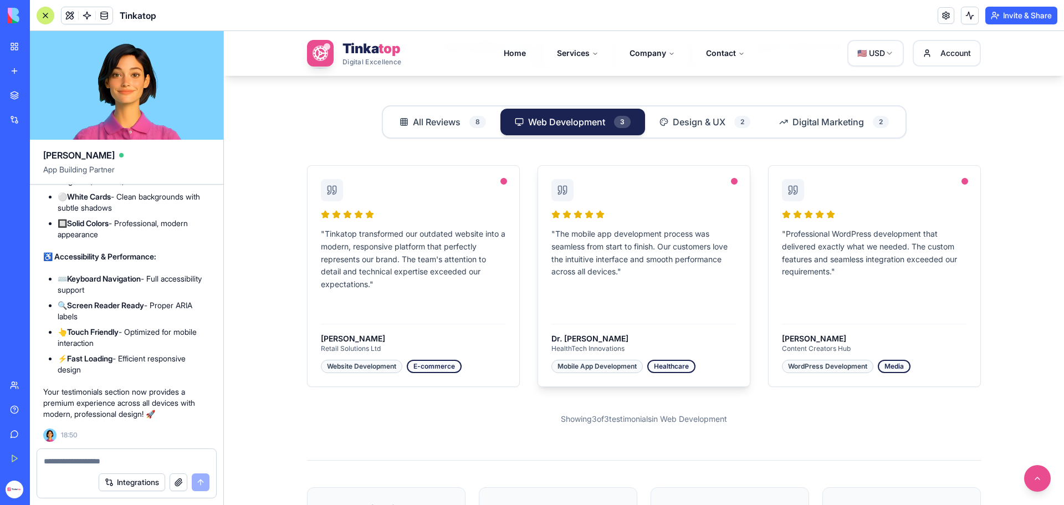
scroll to position [1662, 0]
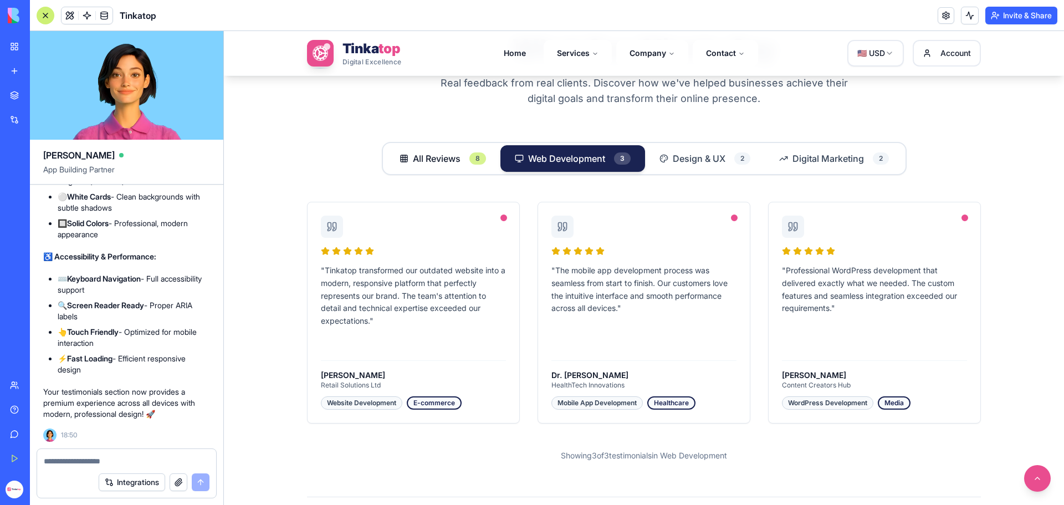
click at [469, 155] on div "8" at bounding box center [477, 158] width 17 height 12
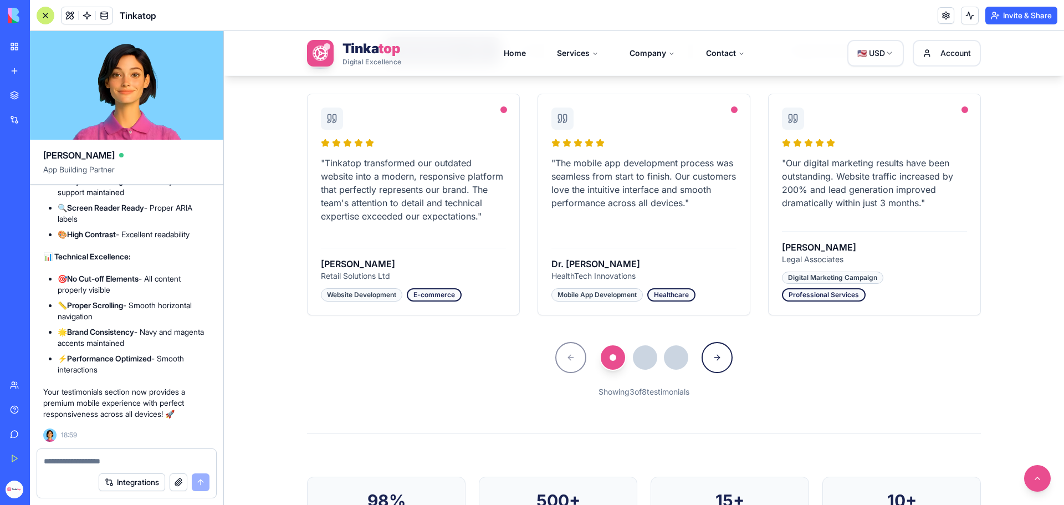
scroll to position [2035, 0]
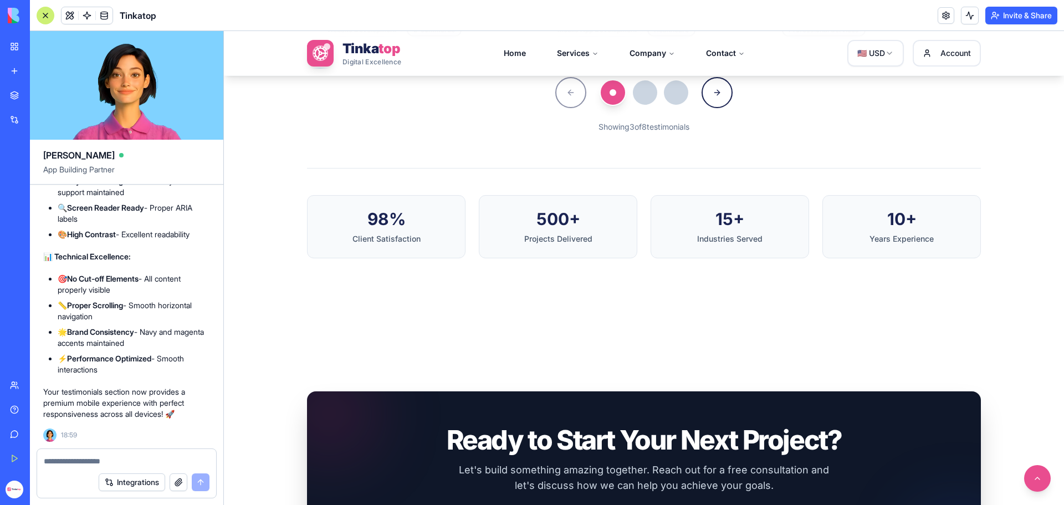
click at [115, 463] on textarea at bounding box center [127, 460] width 166 height 11
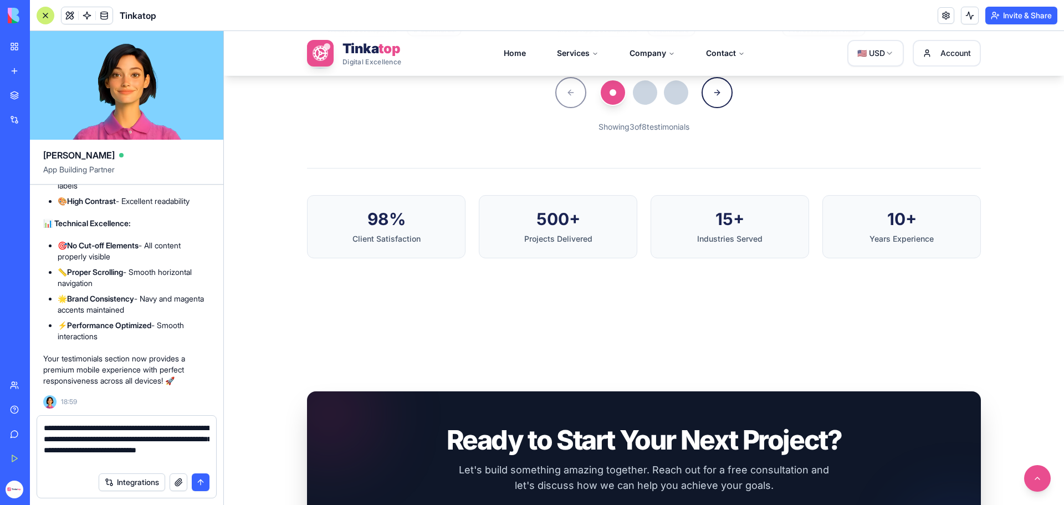
type textarea "**********"
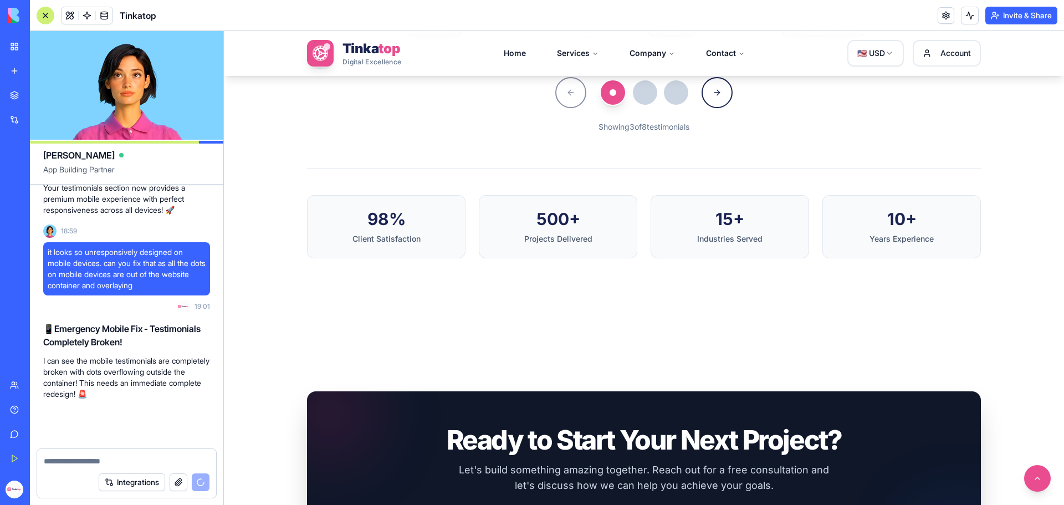
scroll to position [309336, 0]
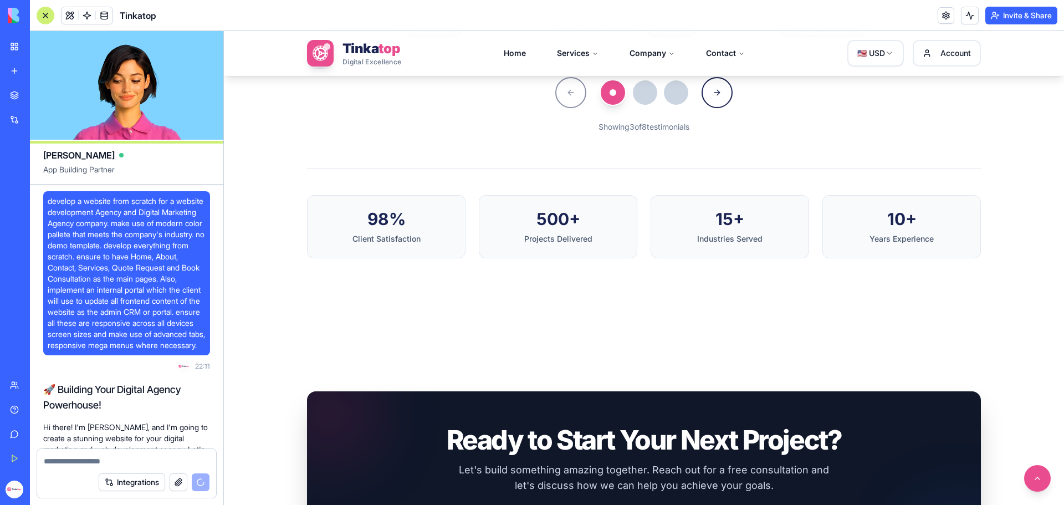
scroll to position [309336, 0]
